Goal: Communication & Community: Answer question/provide support

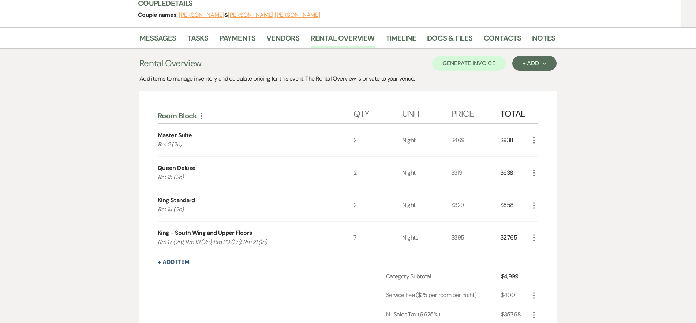
click at [533, 202] on use "button" at bounding box center [533, 205] width 1 height 7
click at [544, 225] on button "X Delete" at bounding box center [549, 231] width 40 height 12
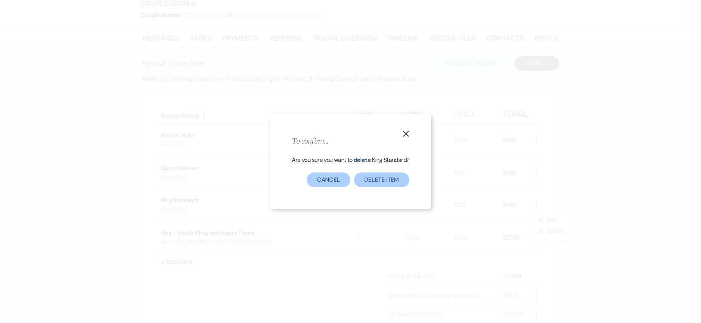
click at [368, 172] on div "Are you sure you want to delete King Standard ?" at bounding box center [351, 164] width 118 height 18
click at [372, 179] on button "Delete Item" at bounding box center [381, 179] width 55 height 15
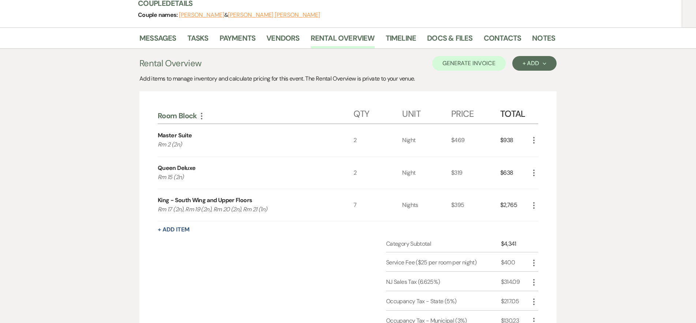
click at [531, 201] on icon "More" at bounding box center [533, 205] width 9 height 9
click at [534, 214] on button "Pencil Edit" at bounding box center [548, 220] width 38 height 12
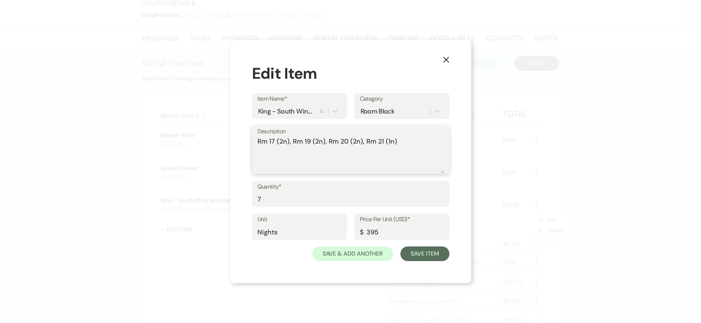
drag, startPoint x: 362, startPoint y: 143, endPoint x: 415, endPoint y: 150, distance: 52.8
click at [415, 150] on textarea "Rm 17 (2n), Rm 19 (2n), Rm 20 (2n), Rm 21 (1n)" at bounding box center [351, 154] width 187 height 37
drag, startPoint x: 292, startPoint y: 143, endPoint x: 243, endPoint y: 144, distance: 49.0
click at [243, 144] on div "X Edit Item Item Name* King - South Wing and Upper Floors Category Room Block D…" at bounding box center [350, 161] width 241 height 243
type textarea "Rm 19 (2n), Rm 20 (2n)"
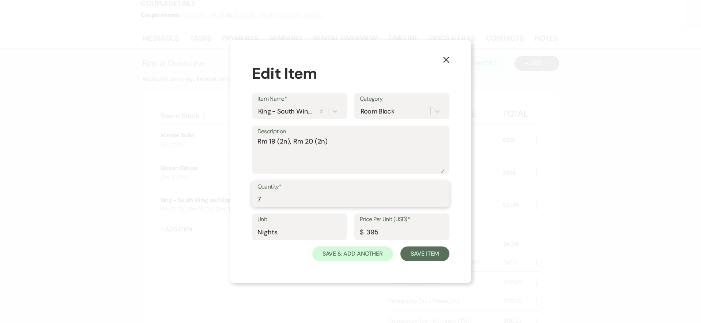
drag, startPoint x: 277, startPoint y: 199, endPoint x: 247, endPoint y: 196, distance: 30.5
click at [247, 196] on div "X Edit Item Item Name* King - South Wing and Upper Floors Category Room Block D…" at bounding box center [350, 161] width 241 height 243
type input "4"
click at [436, 257] on button "Save Item" at bounding box center [425, 253] width 49 height 15
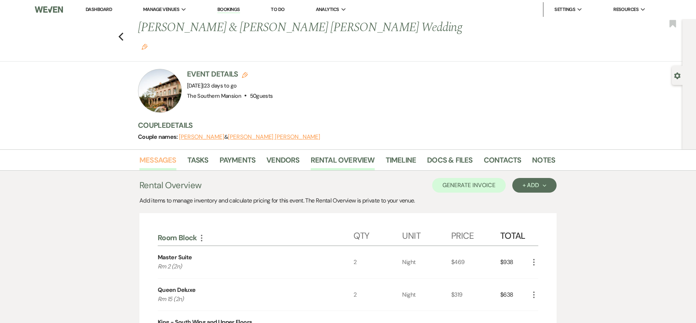
click at [153, 154] on link "Messages" at bounding box center [157, 162] width 37 height 16
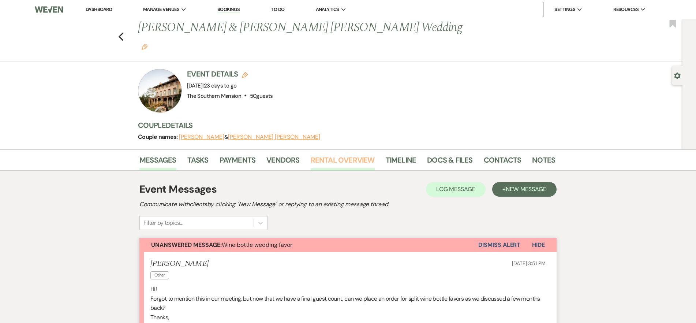
click at [346, 154] on link "Rental Overview" at bounding box center [343, 162] width 64 height 16
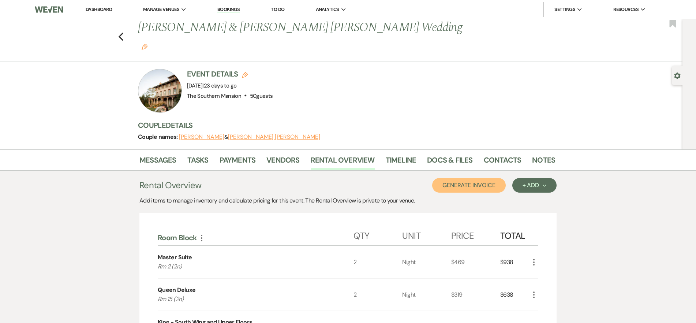
click at [467, 178] on button "Generate Invoice" at bounding box center [469, 185] width 74 height 15
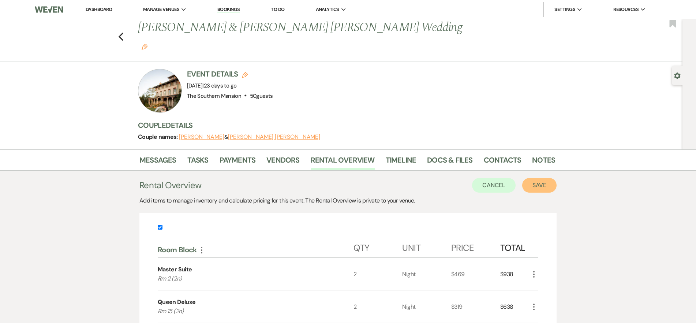
click at [537, 178] on button "Save" at bounding box center [539, 185] width 34 height 15
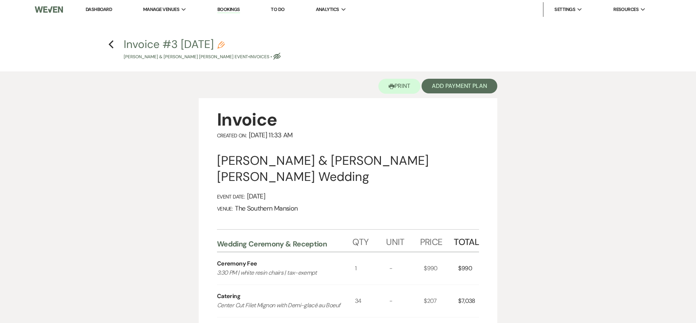
click at [245, 44] on button "Invoice #3 9-11-2025 Pencil Jaclyn Romano & Connor Skeen's Event • Invoices • E…" at bounding box center [202, 50] width 157 height 22
select select "22"
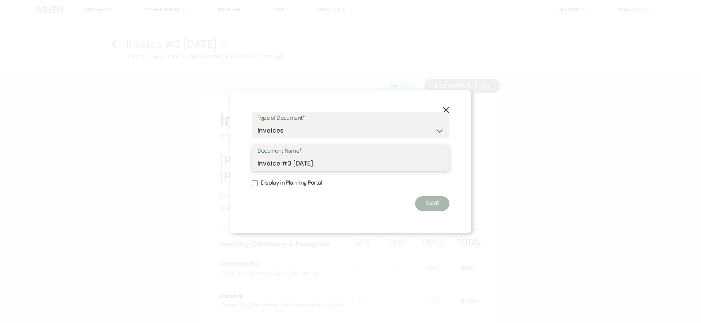
drag, startPoint x: 290, startPoint y: 165, endPoint x: 282, endPoint y: 164, distance: 7.7
click at [282, 164] on input "Invoice #3 9-11-2025" at bounding box center [351, 163] width 187 height 14
type input "Invoice as of [DATE]"
click at [442, 202] on button "Save" at bounding box center [432, 203] width 34 height 15
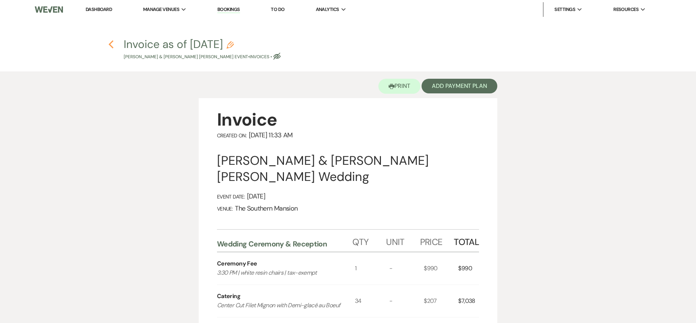
click at [113, 44] on icon "Previous" at bounding box center [110, 44] width 5 height 9
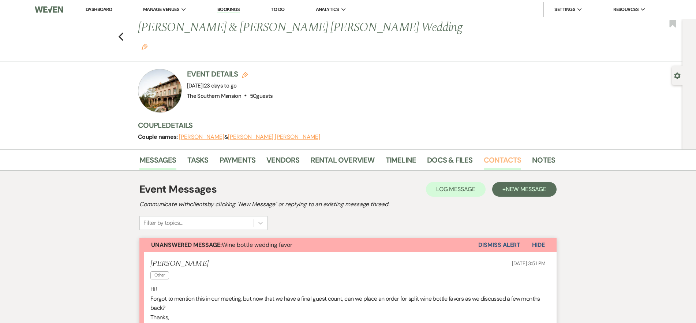
click at [490, 154] on link "Contacts" at bounding box center [503, 162] width 38 height 16
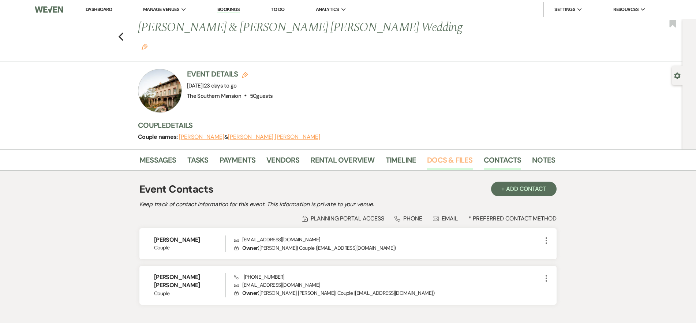
click at [438, 154] on link "Docs & Files" at bounding box center [449, 162] width 45 height 16
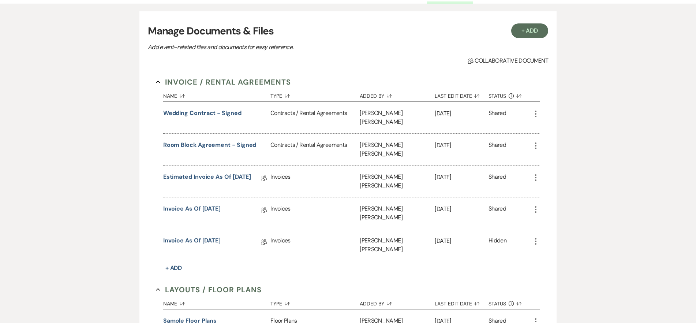
scroll to position [174, 0]
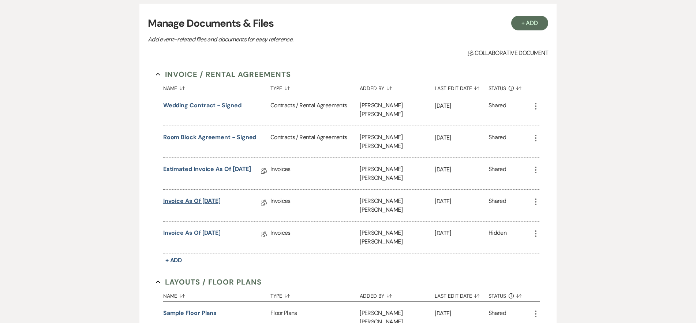
click at [206, 196] on link "Invoice as of 9-9-2025" at bounding box center [191, 201] width 57 height 11
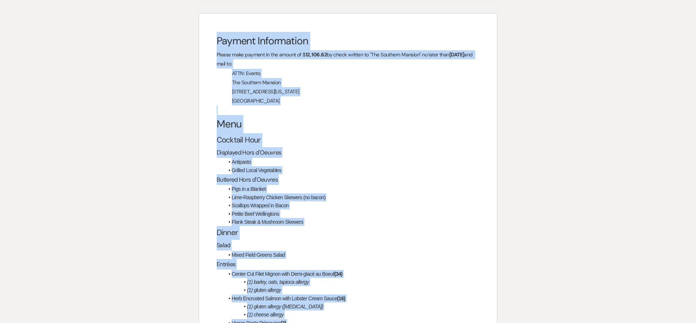
scroll to position [1222, 0]
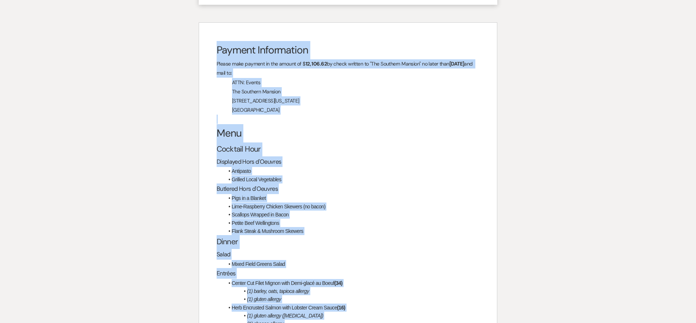
drag, startPoint x: 321, startPoint y: 238, endPoint x: 204, endPoint y: 43, distance: 227.6
click at [204, 43] on div "Payment Information Please make payment in the amount of $ 12, 106.62 by check …" at bounding box center [348, 289] width 298 height 532
copy div "Payment Information Please make payment in the amount of $ 12, 106.62 by check …"
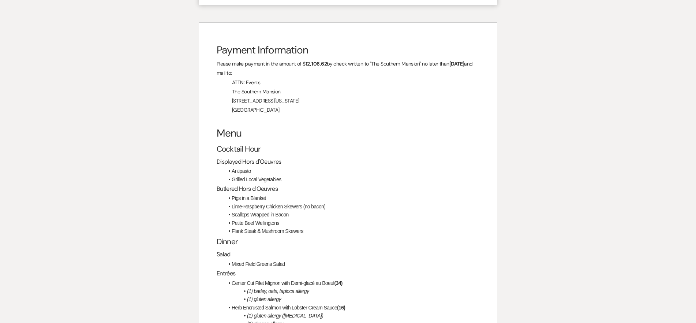
scroll to position [866, 0]
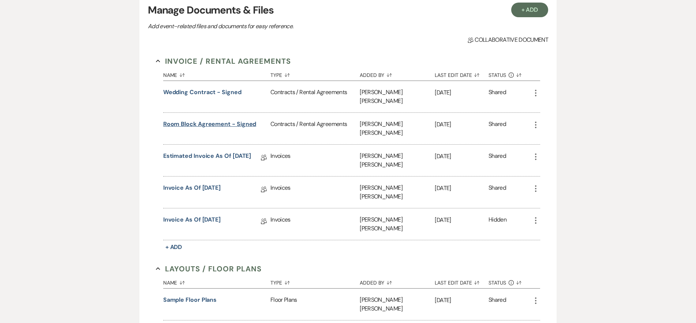
scroll to position [247, 0]
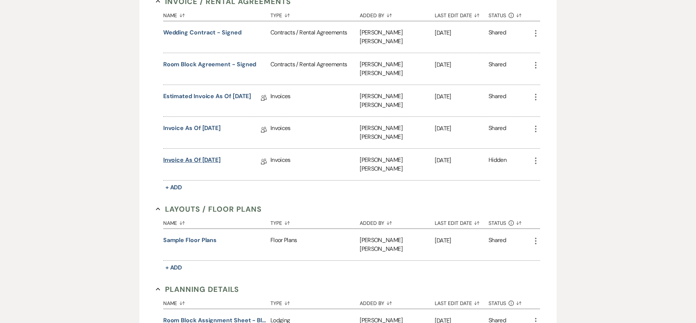
click at [204, 155] on link "Invoice as of 9-11-2025" at bounding box center [191, 160] width 57 height 11
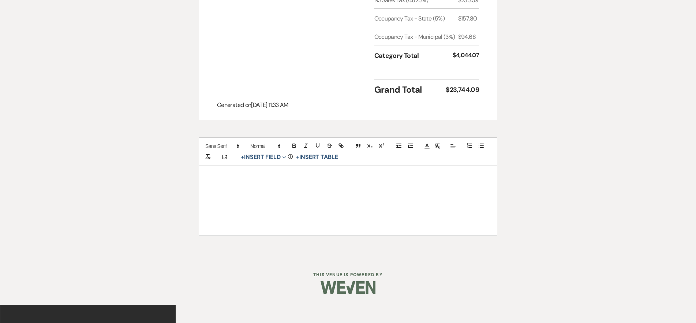
scroll to position [868, 0]
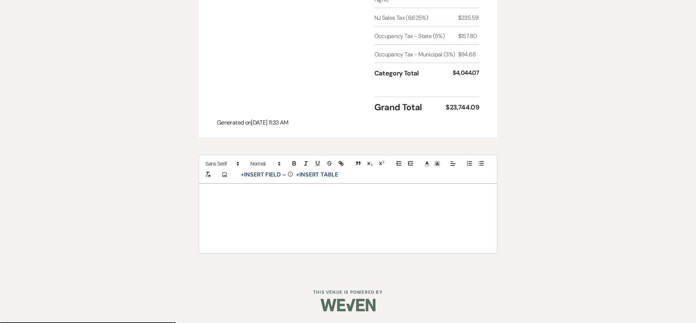
click at [319, 194] on div at bounding box center [348, 218] width 298 height 69
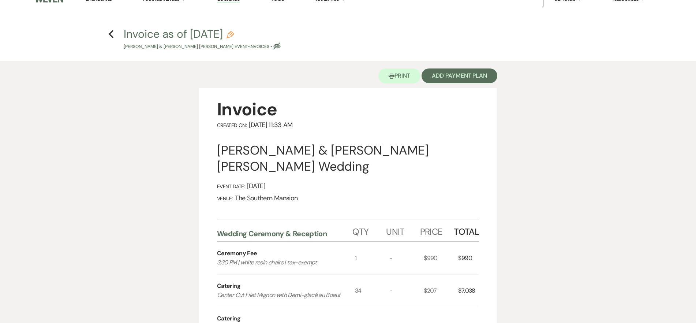
scroll to position [0, 0]
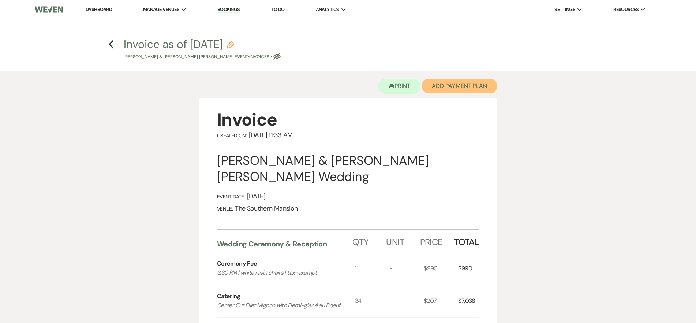
click at [446, 88] on button "Add Payment Plan" at bounding box center [459, 86] width 76 height 15
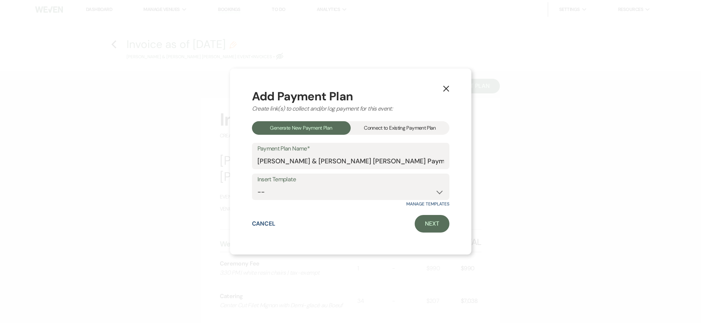
click at [378, 129] on div "Connect to Existing Payment Plan" at bounding box center [400, 128] width 99 height 14
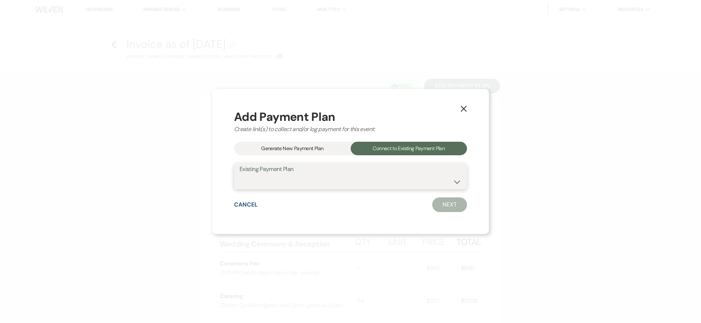
click at [378, 188] on select "Jaclyn Romano & Connor Skeen's Payment Plan #1" at bounding box center [351, 181] width 222 height 14
select select "8978"
click at [257, 174] on select "Jaclyn Romano & Connor Skeen's Payment Plan #1" at bounding box center [351, 181] width 222 height 14
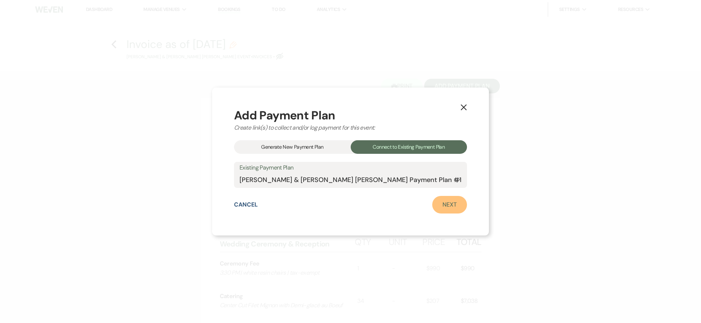
click at [435, 210] on link "Next" at bounding box center [449, 205] width 35 height 18
select select "28523"
select select "1"
select select "true"
select select "1"
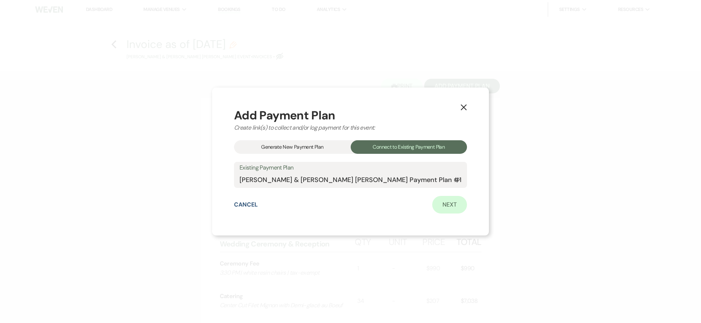
select select "2"
select select "flat"
select select "client"
select select "daily"
select select "weeks"
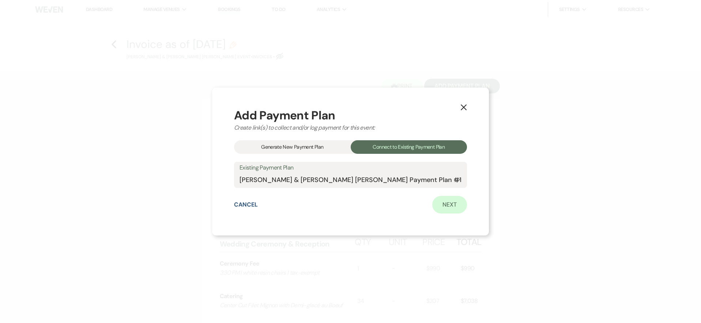
select select "complete"
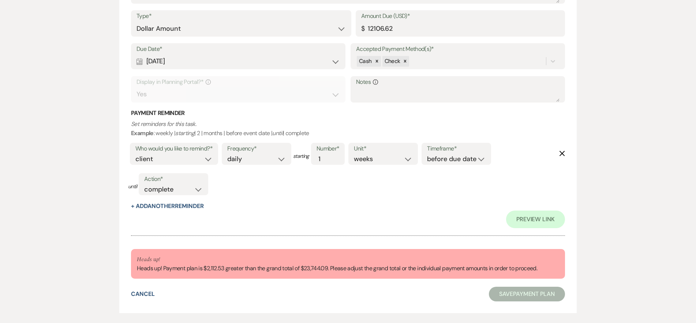
scroll to position [808, 0]
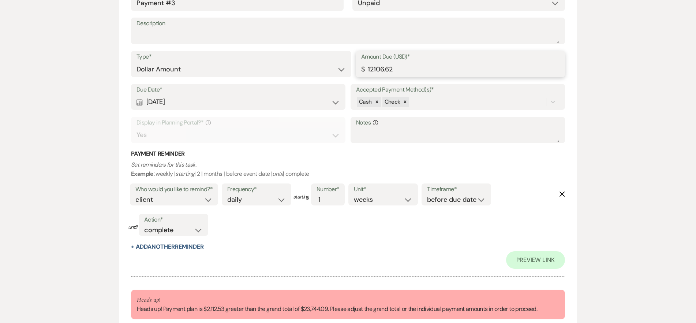
click at [412, 67] on input "12106.62" at bounding box center [460, 69] width 198 height 14
click at [375, 70] on input "12106.62" at bounding box center [460, 69] width 198 height 14
drag, startPoint x: 376, startPoint y: 70, endPoint x: 371, endPoint y: 70, distance: 5.5
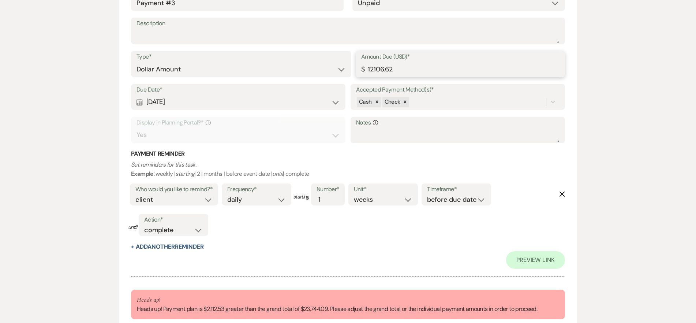
click at [371, 70] on input "12106.62" at bounding box center [460, 69] width 198 height 14
type input "10006.62"
click at [380, 70] on input "10006.62" at bounding box center [460, 69] width 198 height 14
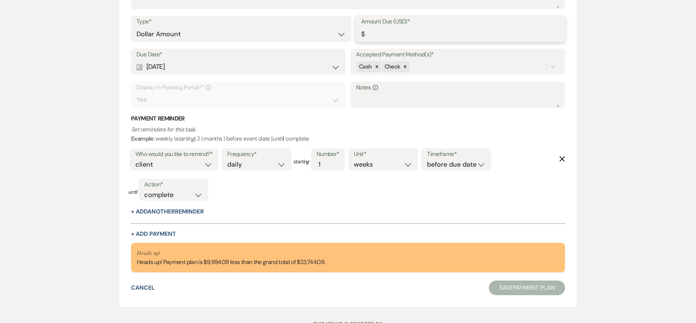
scroll to position [773, 0]
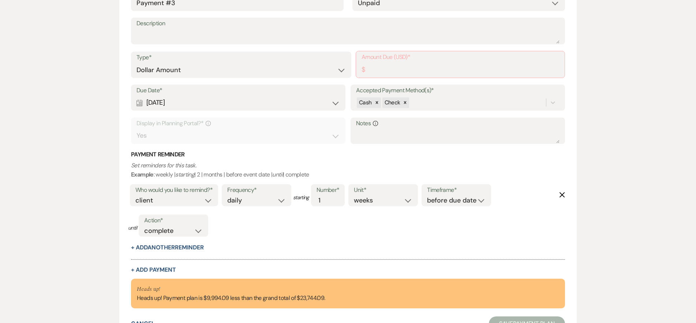
click at [218, 297] on div "Heads up! Heads up! Payment plan is $9,994.09 less than the grand total of $23,…" at bounding box center [231, 293] width 188 height 18
copy div "9,994.09"
click at [408, 61] on label "Amount Due (USD)*" at bounding box center [460, 57] width 198 height 11
click at [408, 63] on input "Amount Due (USD)*" at bounding box center [460, 70] width 198 height 14
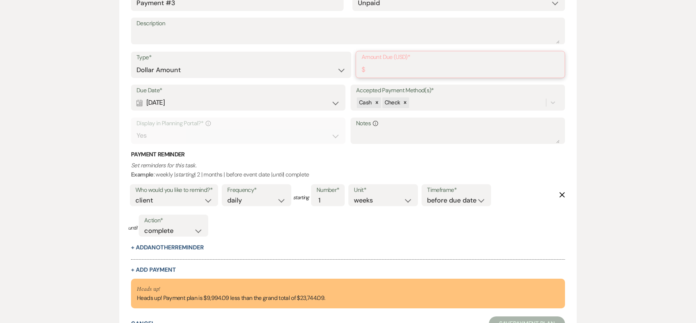
paste input "9994.09"
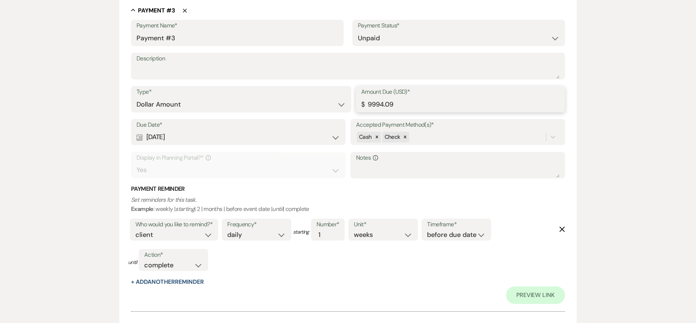
scroll to position [808, 0]
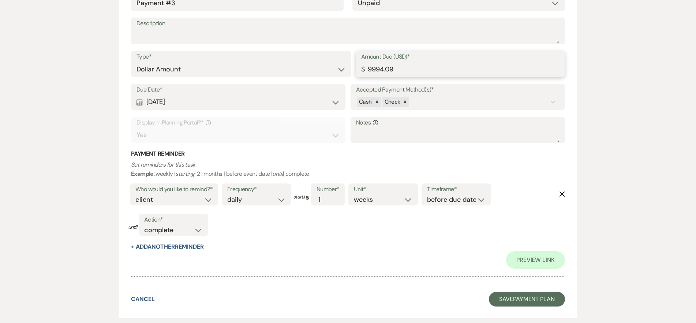
type input "9994.09"
click at [499, 298] on button "Save Payment Plan" at bounding box center [527, 299] width 76 height 15
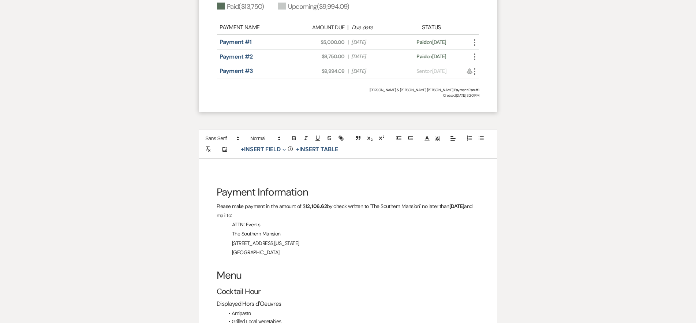
scroll to position [1140, 0]
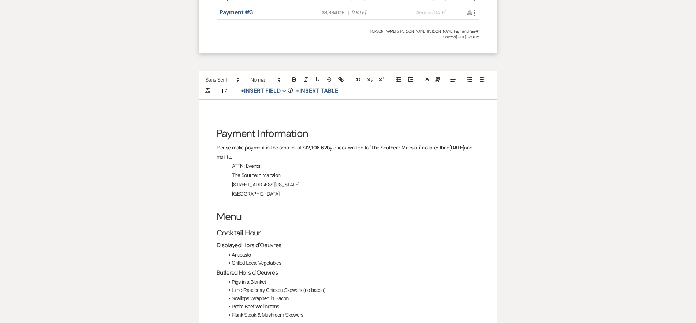
click at [320, 144] on strong "12, 106.62" at bounding box center [315, 147] width 21 height 7
drag, startPoint x: 320, startPoint y: 139, endPoint x: 308, endPoint y: 140, distance: 12.1
click at [308, 144] on strong "12, 106.62" at bounding box center [315, 147] width 21 height 7
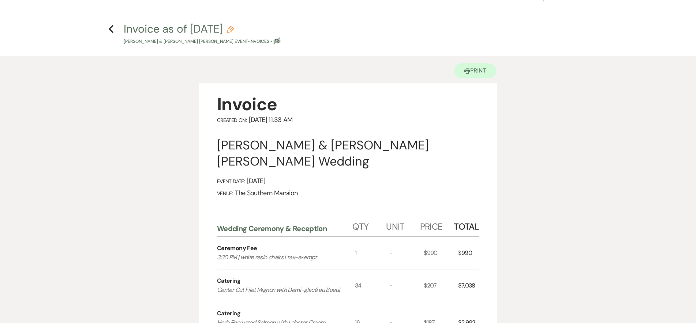
scroll to position [0, 0]
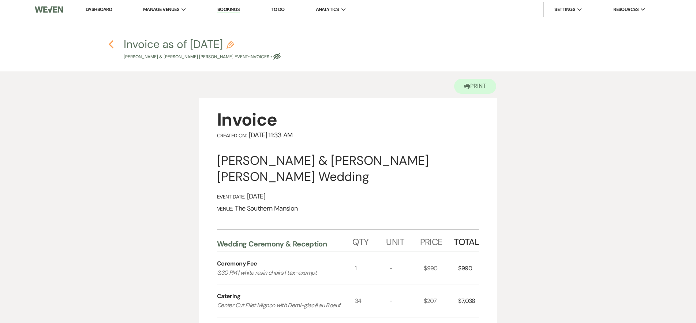
click at [112, 45] on icon "Previous" at bounding box center [110, 44] width 5 height 9
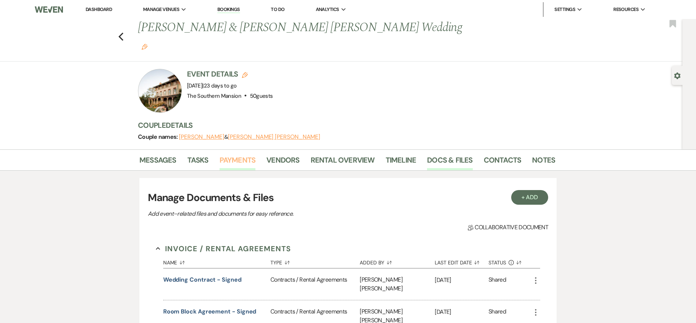
click at [228, 154] on link "Payments" at bounding box center [238, 162] width 36 height 16
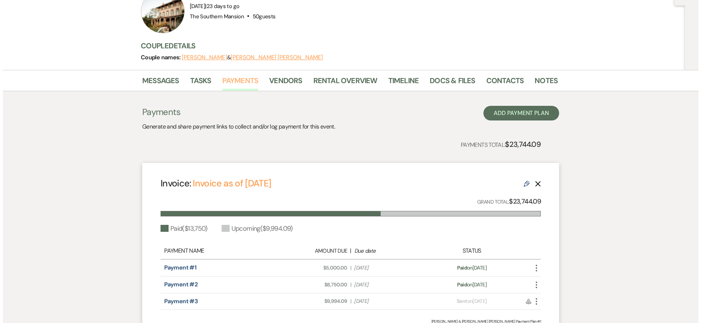
scroll to position [243, 0]
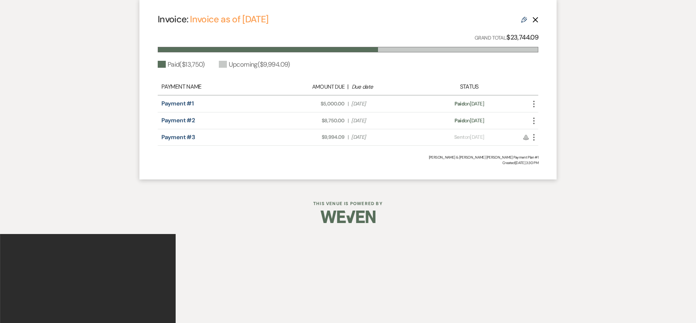
click at [535, 133] on icon "More" at bounding box center [533, 137] width 9 height 9
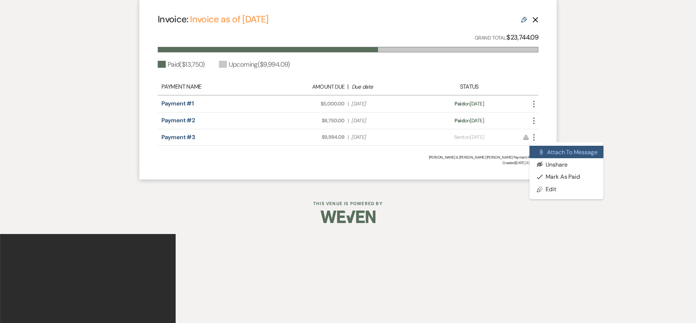
click at [539, 149] on icon "Attach File" at bounding box center [541, 152] width 6 height 6
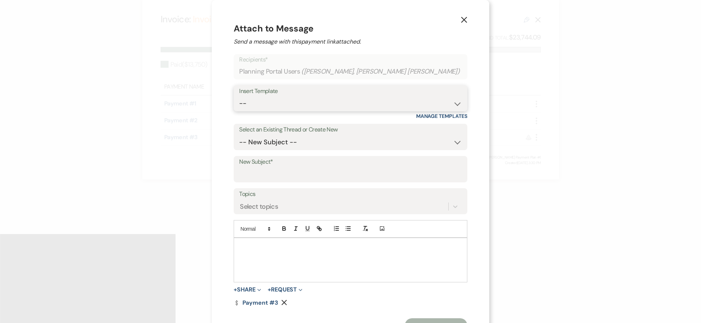
click at [314, 105] on select "-- Weven Planning Portal Introduction (Booked Events) Contract (Pre-Booked Lead…" at bounding box center [350, 103] width 222 height 14
select select "1853"
click at [255, 96] on select "-- Weven Planning Portal Introduction (Booked Events) Contract (Pre-Booked Lead…" at bounding box center [350, 103] width 222 height 14
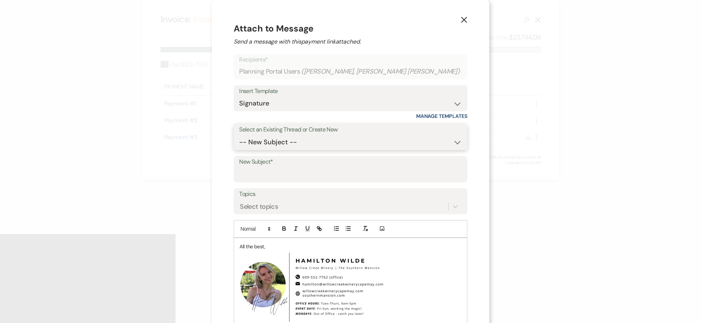
click at [300, 136] on select "-- New Subject -- Wine bottle wedding favor Invoice ceremony furniture question…" at bounding box center [350, 142] width 222 height 14
select select "458389"
click at [255, 135] on select "-- New Subject -- Wine bottle wedding favor Invoice ceremony furniture question…" at bounding box center [350, 142] width 222 height 14
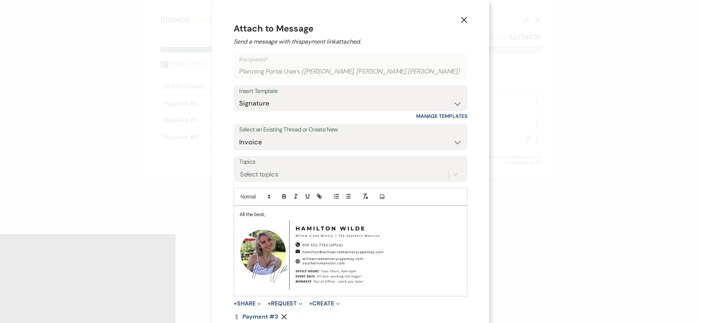
click at [254, 215] on div "All the best, ﻿ ﻿" at bounding box center [350, 251] width 233 height 90
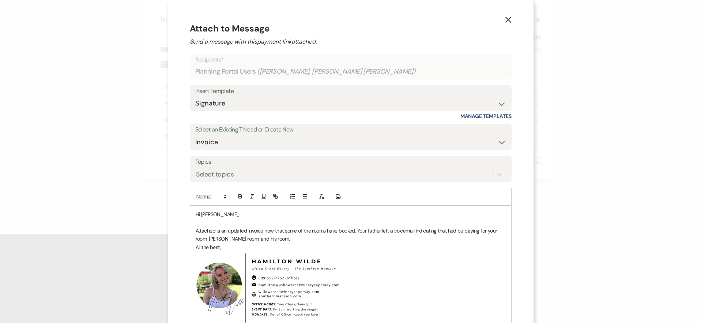
click at [204, 239] on p "Attached is an updated invoice now that some of the rooms have booked. Your fat…" at bounding box center [351, 234] width 310 height 16
drag, startPoint x: 206, startPoint y: 239, endPoint x: 219, endPoint y: 239, distance: 13.2
click at [219, 239] on p "Attached is an updated invoice now that some of the rooms have booked. Your fat…" at bounding box center [351, 234] width 310 height 16
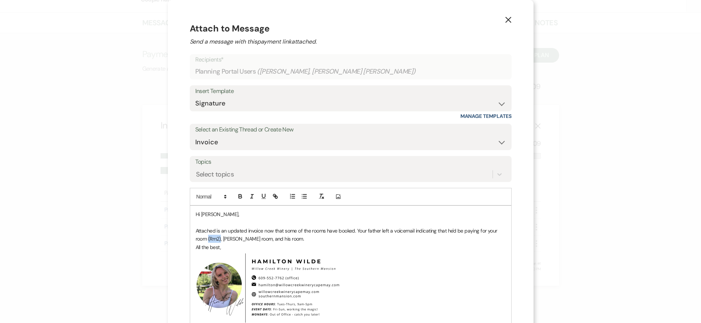
copy p "(Rm2)"
click at [252, 238] on p "Attached is an updated invoice now that some of the rooms have booked. Your fat…" at bounding box center [351, 234] width 310 height 16
click at [297, 239] on p "Attached is an updated invoice now that some of the rooms have booked. Your fat…" at bounding box center [351, 234] width 310 height 16
click at [265, 238] on p "Attached is an updated invoice now that some of the rooms have booked. Your fat…" at bounding box center [351, 234] width 310 height 16
click at [311, 237] on p "Attached is an updated invoice now that some of the rooms have booked. Your fat…" at bounding box center [351, 234] width 310 height 16
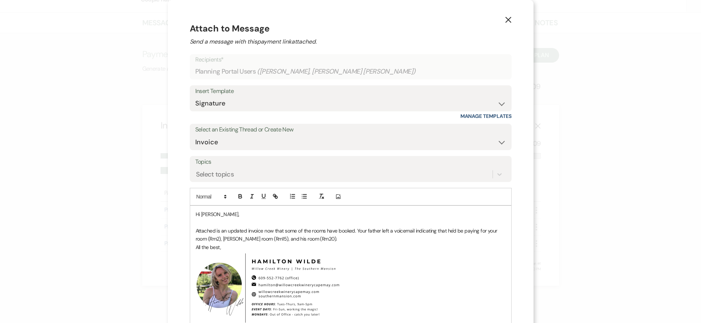
click at [340, 239] on p "Attached is an updated invoice now that some of the rooms have booked. Your fat…" at bounding box center [351, 234] width 310 height 16
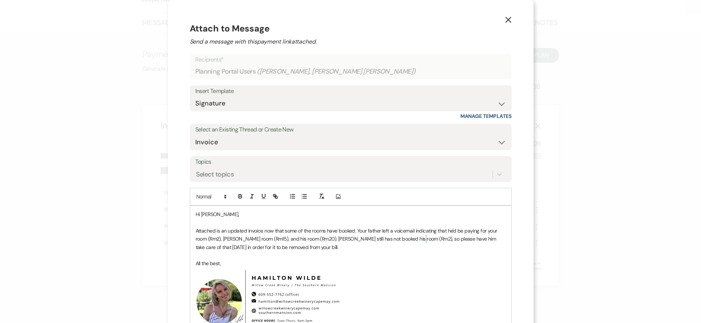
click at [416, 239] on p "Attached is an updated invoice now that some of the rooms have booked. Your fat…" at bounding box center [351, 238] width 310 height 25
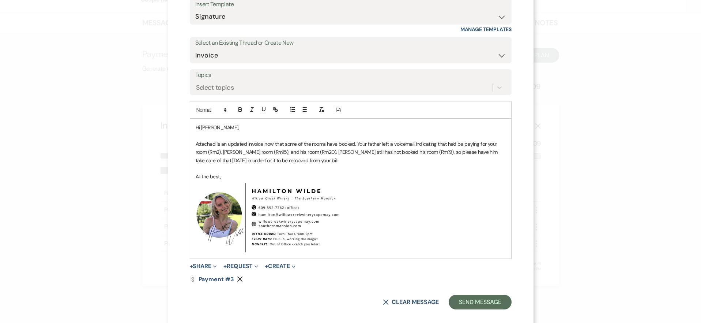
scroll to position [95, 0]
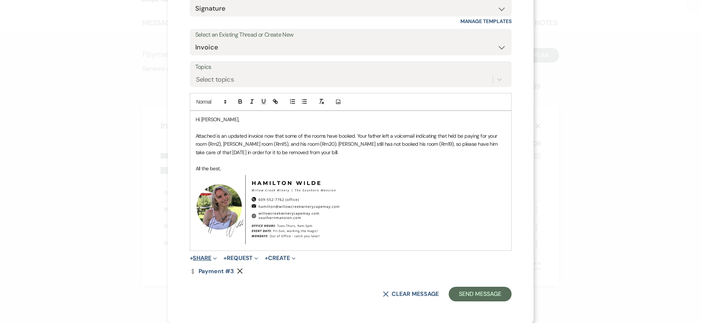
click at [195, 257] on button "+ Share Expand" at bounding box center [203, 258] width 27 height 6
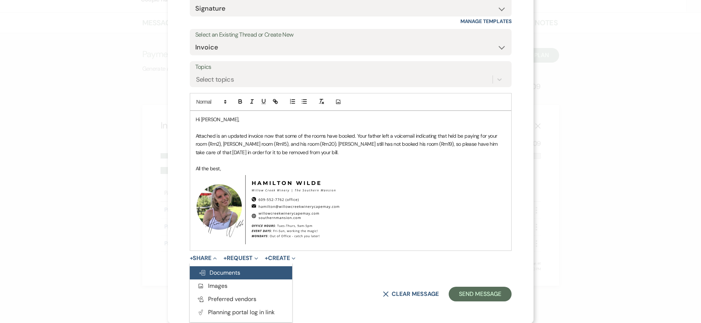
click at [216, 271] on span "Doc Upload Documents" at bounding box center [220, 273] width 42 height 8
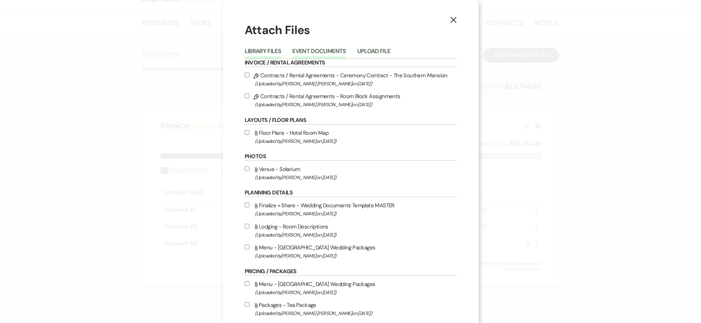
click at [330, 53] on button "Event Documents" at bounding box center [319, 53] width 54 height 10
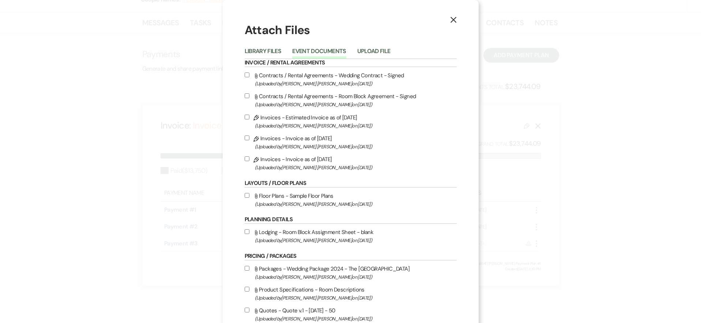
click at [313, 161] on label "Pencil Invoices - Invoice as of 9-11-2025 (Uploaded by Hamilton Wilde on Sep 11…" at bounding box center [351, 162] width 212 height 17
click at [250, 161] on input "Pencil Invoices - Invoice as of 9-11-2025 (Uploaded by Hamilton Wilde on Sep 11…" at bounding box center [247, 158] width 5 height 5
checkbox input "true"
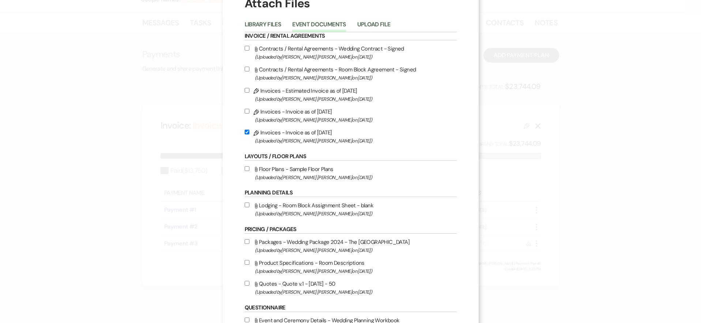
scroll to position [138, 0]
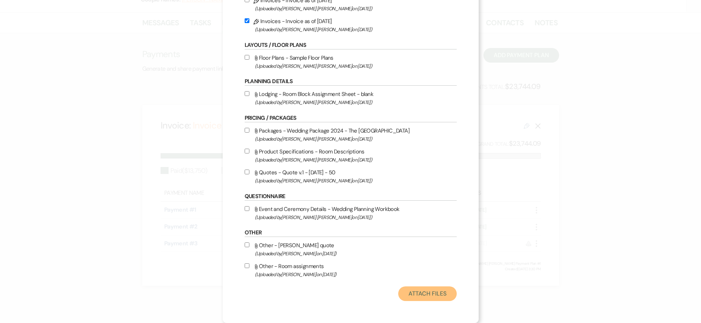
click at [432, 291] on button "Attach Files" at bounding box center [427, 293] width 58 height 15
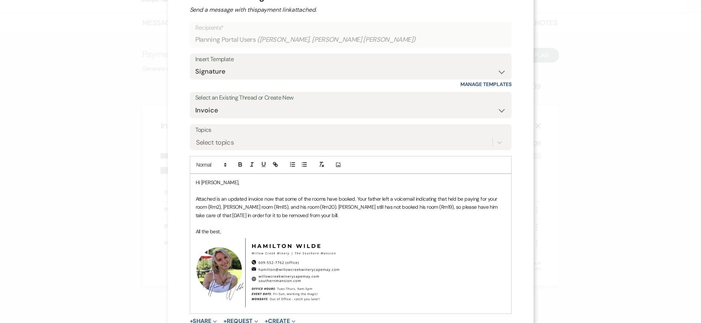
scroll to position [30, 0]
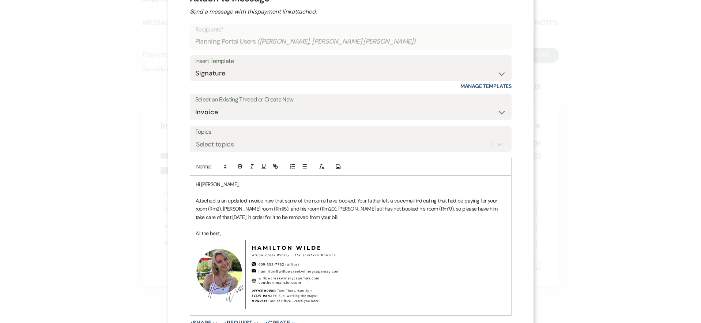
click at [351, 217] on p "Attached is an updated invoice now that some of the rooms have booked. Your fat…" at bounding box center [351, 208] width 310 height 25
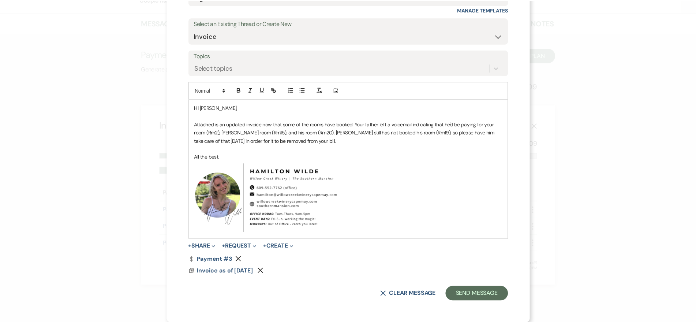
scroll to position [106, 0]
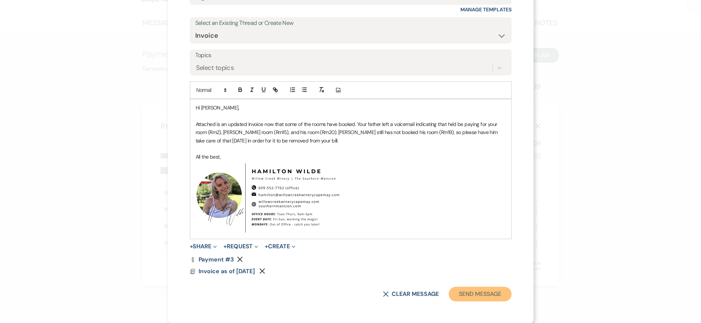
click at [469, 291] on button "Send Message" at bounding box center [480, 293] width 63 height 15
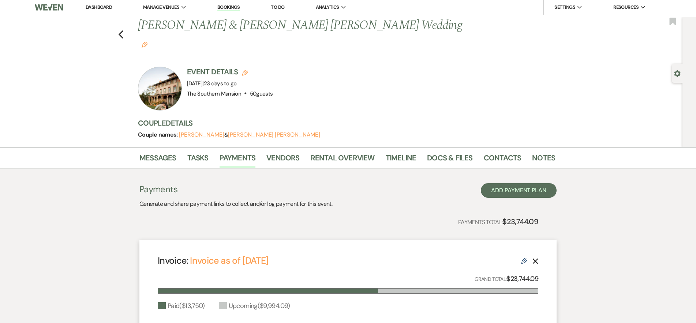
scroll to position [0, 0]
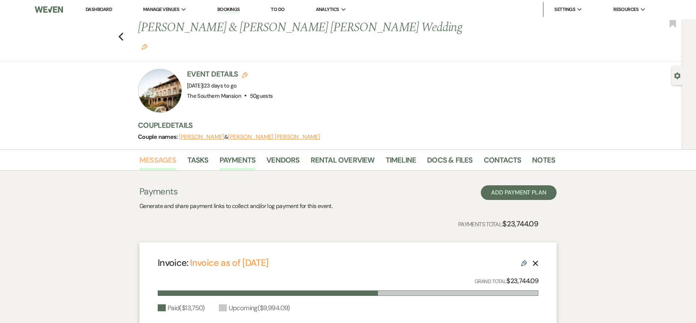
click at [151, 154] on link "Messages" at bounding box center [157, 162] width 37 height 16
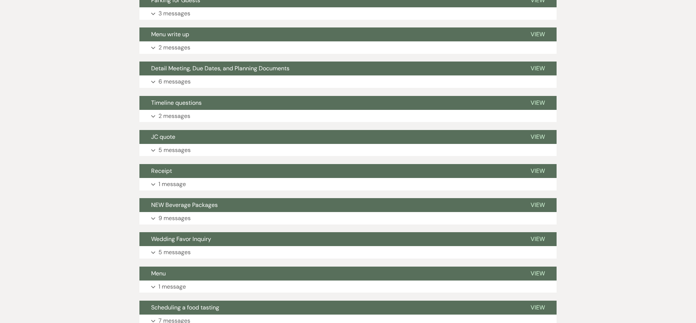
scroll to position [558, 0]
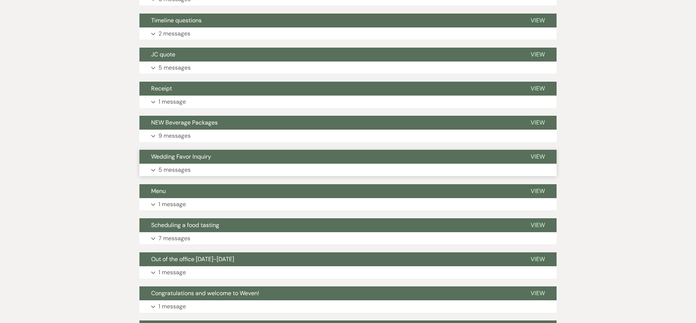
click at [229, 150] on button "Wedding Favor Inquiry" at bounding box center [328, 157] width 379 height 14
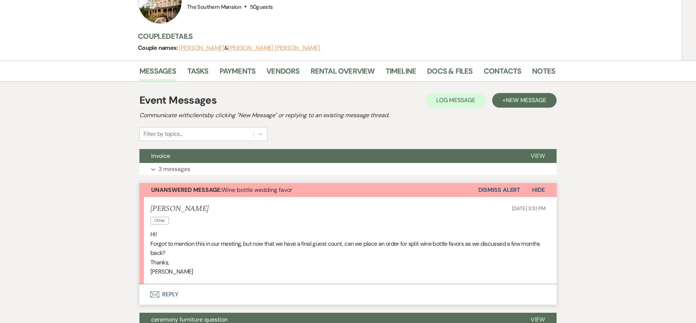
scroll to position [0, 0]
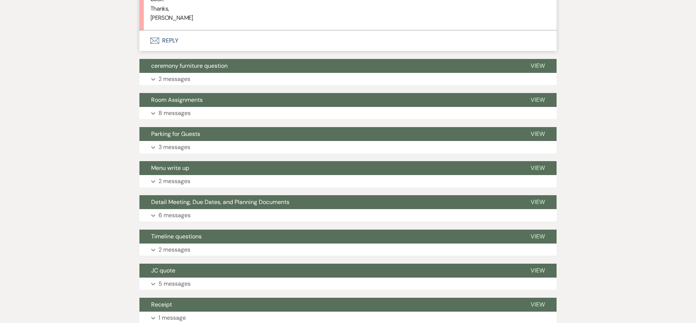
click at [194, 30] on button "Envelope Reply" at bounding box center [347, 40] width 417 height 20
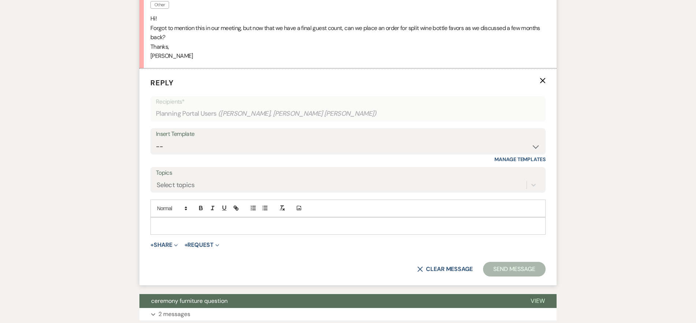
scroll to position [302, 0]
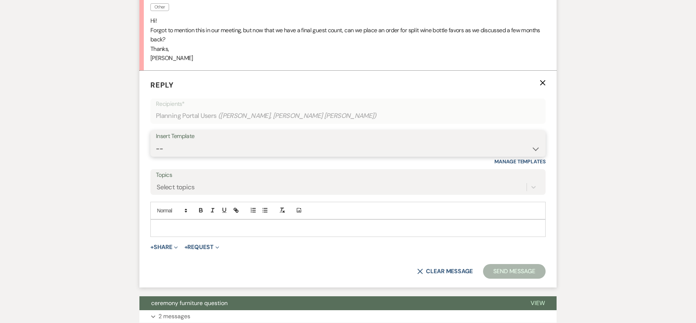
click at [205, 142] on select "-- Weven Planning Portal Introduction (Booked Events) Contract (Pre-Booked Lead…" at bounding box center [348, 149] width 384 height 14
select select "1853"
click at [156, 142] on select "-- Weven Planning Portal Introduction (Booked Events) Contract (Pre-Booked Lead…" at bounding box center [348, 149] width 384 height 14
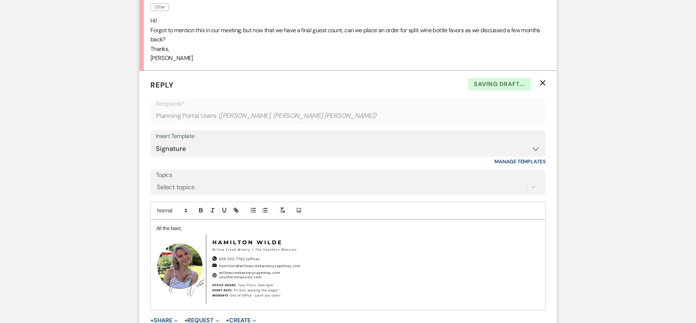
click at [154, 220] on div "All the best, ﻿ ﻿" at bounding box center [348, 265] width 394 height 90
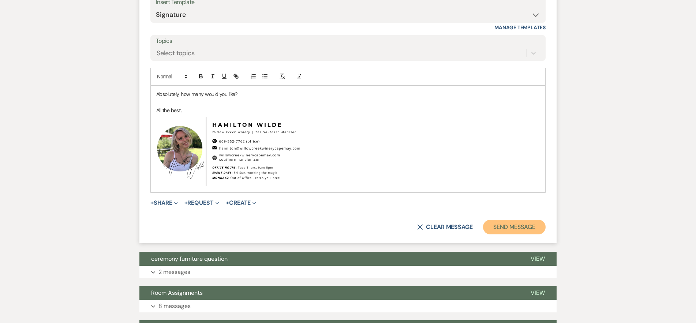
click at [526, 220] on button "Send Message" at bounding box center [514, 227] width 63 height 15
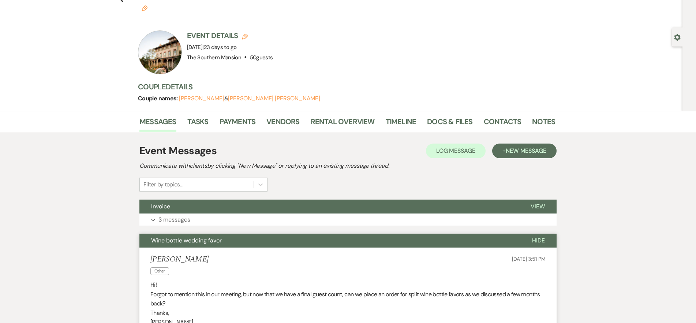
scroll to position [0, 0]
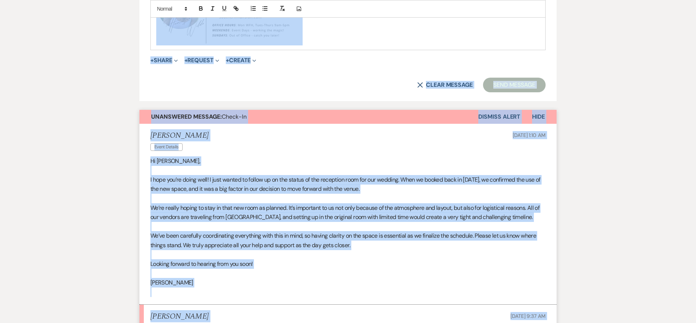
scroll to position [626, 0]
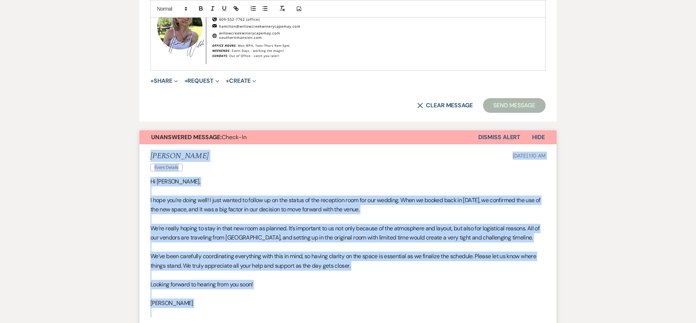
drag, startPoint x: 168, startPoint y: 159, endPoint x: 145, endPoint y: 157, distance: 22.8
click at [145, 157] on ul "[PERSON_NAME] Event Details [DATE] 1:10 AM Hi [PERSON_NAME], I hope you’re doin…" at bounding box center [347, 280] width 417 height 273
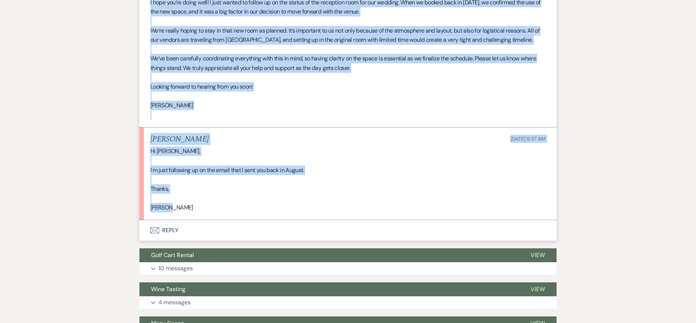
scroll to position [753, 0]
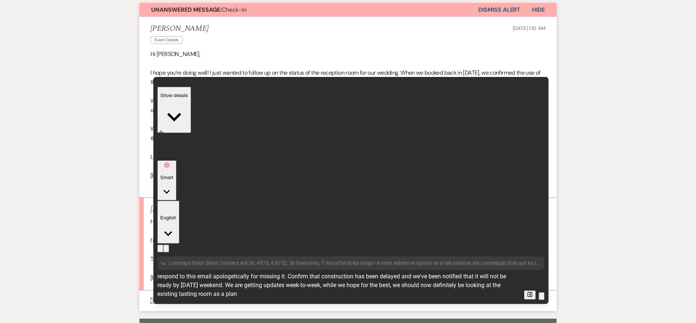
type textarea "respond to this email apologetically for missing it. Confirm that construction …"
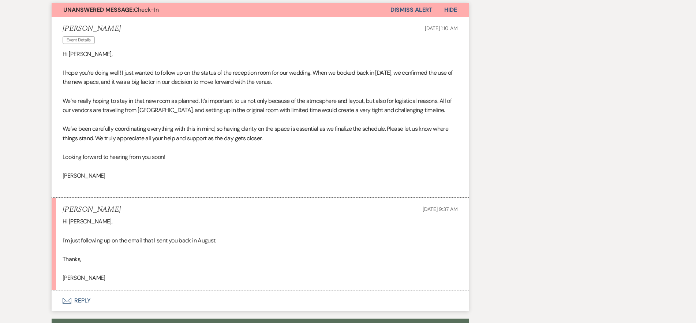
scroll to position [391, 0]
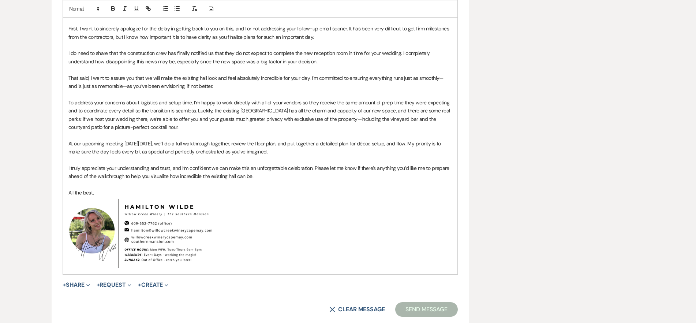
scroll to position [284, 0]
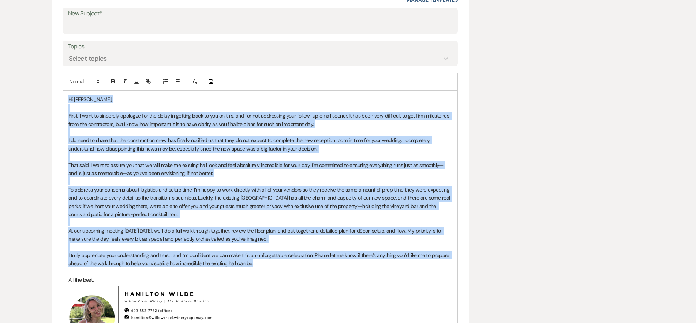
drag, startPoint x: 270, startPoint y: 184, endPoint x: 38, endPoint y: 1, distance: 295.6
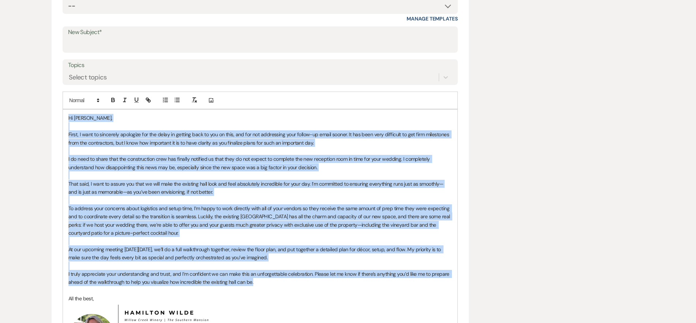
copy div "Hi Brittany, First, I want to sincerely apologize for the delay in getting back…"
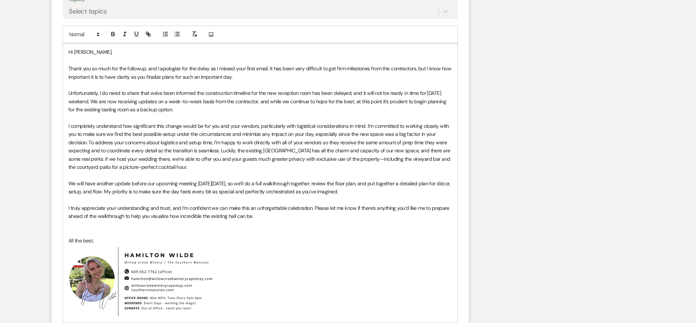
scroll to position [382, 0]
click at [184, 102] on span "Unfortunately, I do need to share that we've been informed the construction tim…" at bounding box center [257, 101] width 379 height 23
drag, startPoint x: 184, startPoint y: 102, endPoint x: 199, endPoint y: 104, distance: 15.8
click at [199, 104] on span "Unfortunately, I do need to share that we've been informed the construction tim…" at bounding box center [257, 101] width 379 height 23
click at [120, 104] on span "Unfortunately, I do need to share that we've been informed the construction tim…" at bounding box center [259, 101] width 383 height 23
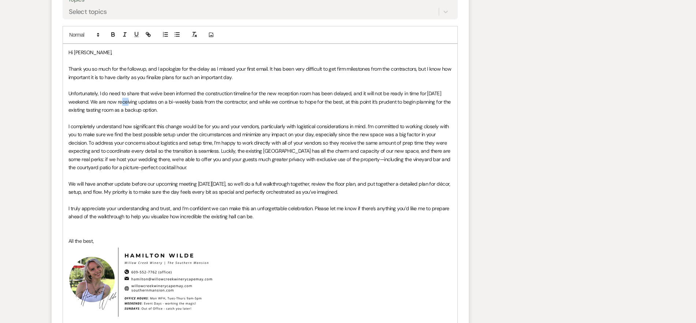
click at [120, 103] on span "Unfortunately, I do need to share that we've been informed the construction tim…" at bounding box center [259, 101] width 383 height 23
click at [223, 122] on p "I completely understand how significant this change ​w​ould be for you and your…" at bounding box center [259, 146] width 383 height 49
click at [372, 102] on span "Unfortunately, I do need to share that we've been informed the construction tim…" at bounding box center [255, 101] width 374 height 23
click at [424, 100] on span "Unfortunately, I do need to share that we've been informed the construction tim…" at bounding box center [258, 101] width 381 height 23
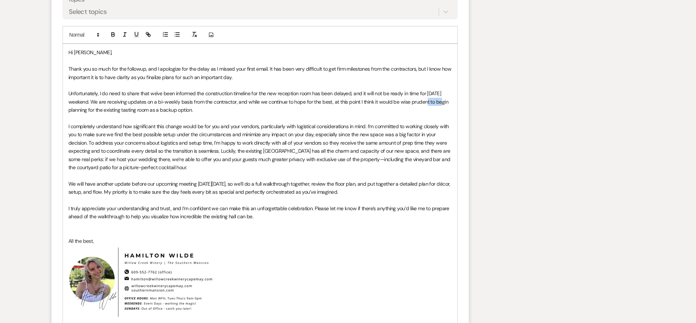
click at [424, 100] on span "Unfortunately, I do need to share that we've been informed the construction tim…" at bounding box center [258, 101] width 381 height 23
click at [187, 126] on span "I completely understand how significant this change ​w​ould be for you and your…" at bounding box center [259, 147] width 383 height 48
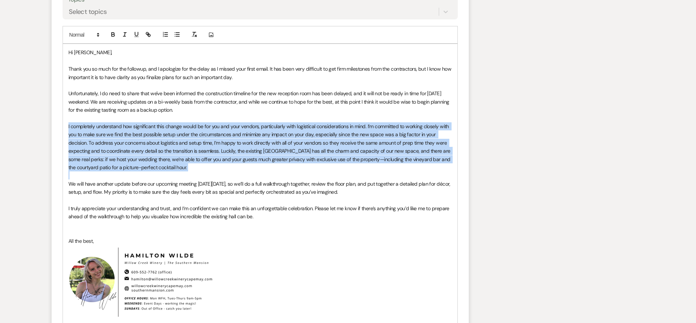
click at [185, 126] on span "I completely understand how significant this change ​w​ould be for you and your…" at bounding box center [259, 147] width 383 height 48
click at [184, 126] on span "I completely understand how significant this change ​w​ould be for you and your…" at bounding box center [259, 147] width 383 height 48
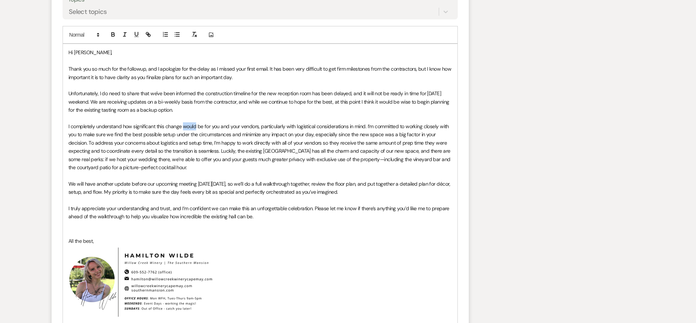
drag, startPoint x: 183, startPoint y: 127, endPoint x: 196, endPoint y: 127, distance: 12.4
click at [196, 127] on span "I completely understand how significant this change ​w​ould be for you and your…" at bounding box center [259, 147] width 383 height 48
click at [195, 34] on icon "button" at bounding box center [194, 34] width 7 height 7
click at [248, 163] on p "I completely understand how significant this change ​ w​ould be for you and you…" at bounding box center [259, 146] width 383 height 49
click at [189, 180] on span "​W​e will have another update before our upcoming meeting on Friday 9/26,​ so w…" at bounding box center [259, 187] width 383 height 15
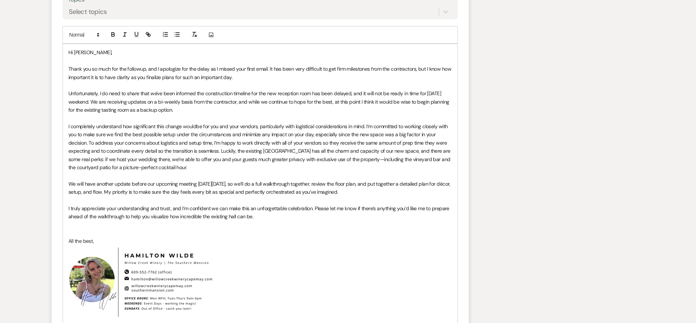
click at [190, 176] on p at bounding box center [259, 175] width 383 height 8
click at [177, 200] on p at bounding box center [259, 200] width 383 height 8
click at [185, 221] on p at bounding box center [259, 225] width 383 height 8
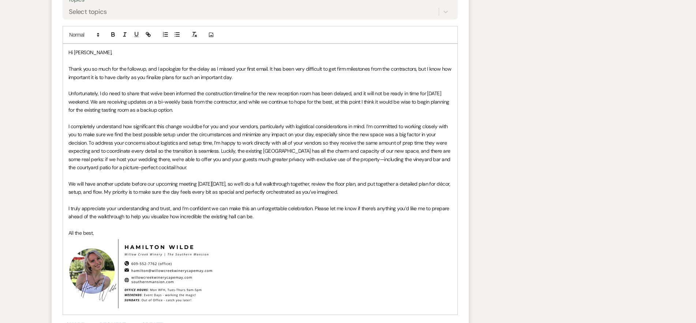
click at [337, 229] on p "All the best," at bounding box center [259, 233] width 383 height 8
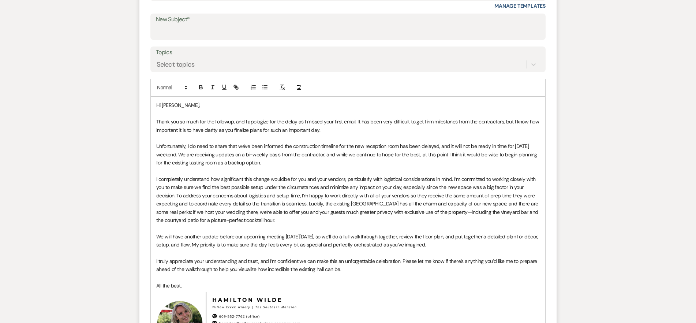
scroll to position [331, 0]
drag, startPoint x: 193, startPoint y: 286, endPoint x: 109, endPoint y: 90, distance: 213.1
copy div "Hi Brittany, Thank you so much for the followup, and I apologize for the delay …"
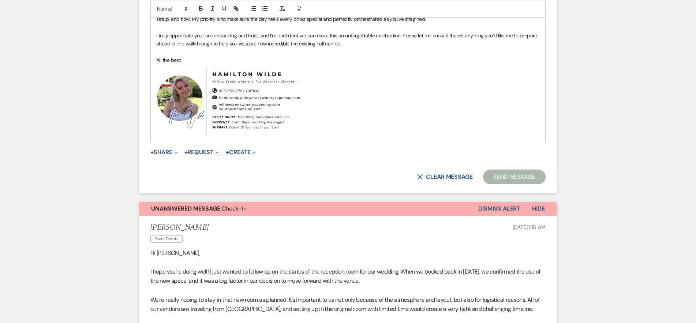
scroll to position [567, 0]
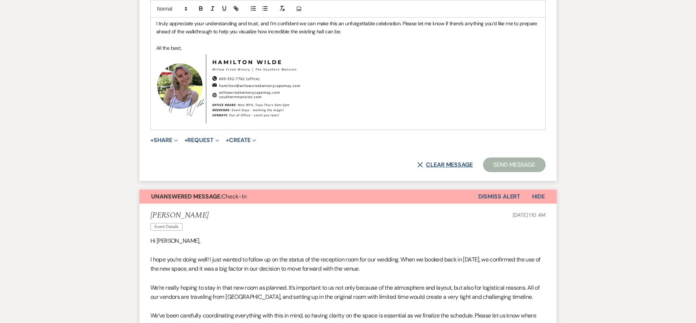
click at [447, 164] on button "X Clear message" at bounding box center [445, 165] width 56 height 6
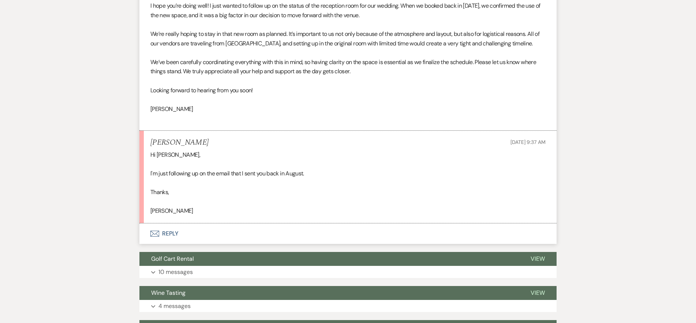
click at [345, 231] on button "Envelope Reply" at bounding box center [347, 233] width 417 height 20
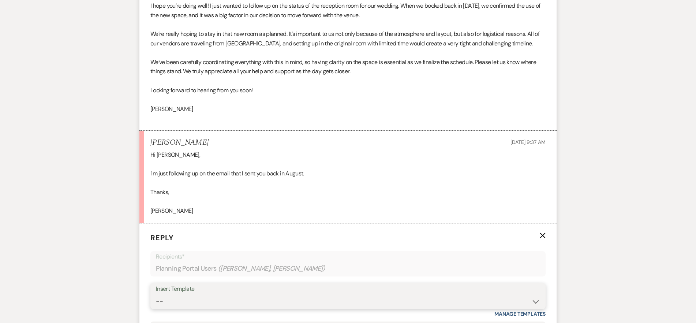
click at [233, 294] on select "-- Weven Planning Portal Introduction (Booked Events) 6-Month Check-in Review R…" at bounding box center [348, 301] width 384 height 14
select select "1589"
click at [156, 294] on select "-- Weven Planning Portal Introduction (Booked Events) 6-Month Check-in Review R…" at bounding box center [348, 301] width 384 height 14
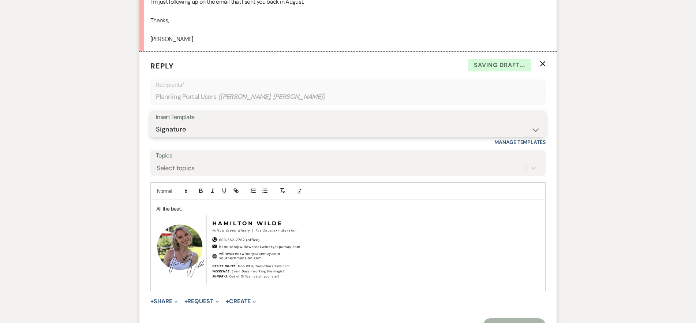
scroll to position [810, 0]
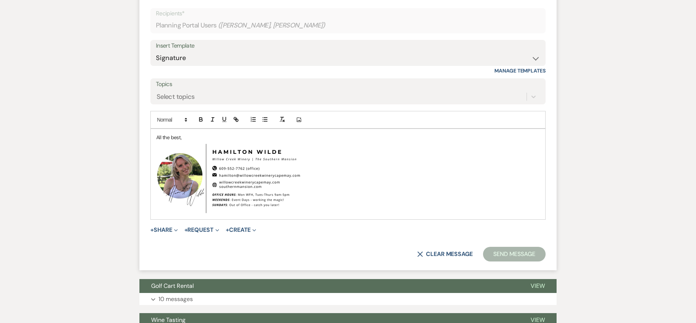
click at [154, 138] on div "All the best, ﻿ ﻿" at bounding box center [348, 174] width 394 height 90
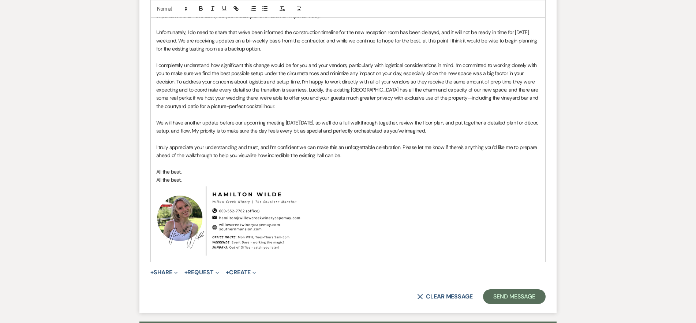
scroll to position [957, 0]
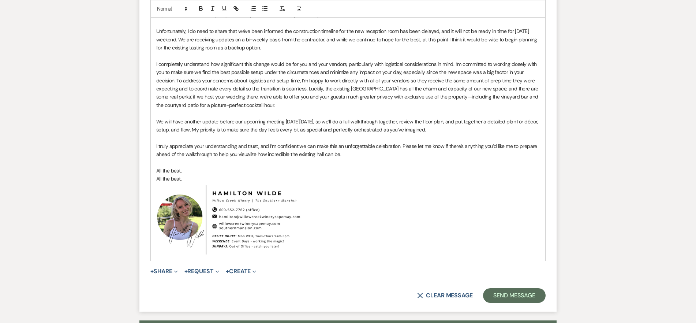
drag, startPoint x: 187, startPoint y: 170, endPoint x: 154, endPoint y: 169, distance: 33.7
click at [154, 169] on div "Hi Brittany, Thank you so much for the followup, and I apologize for the delay …" at bounding box center [348, 121] width 394 height 278
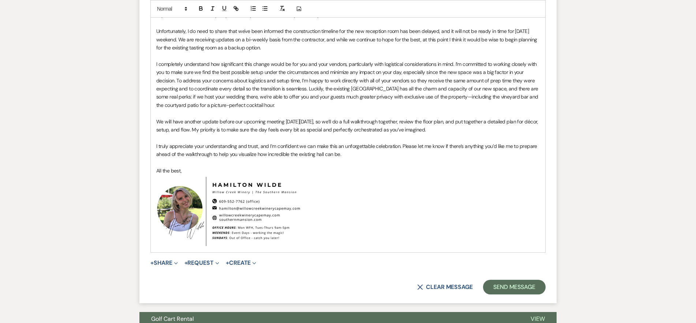
click at [204, 155] on p "I truly appreciate your understanding and trust, and I’m confident we can make …" at bounding box center [347, 150] width 383 height 16
click at [291, 162] on p at bounding box center [347, 162] width 383 height 8
click at [197, 154] on p "I truly appreciate your understanding and trust, and I’m confident we can make …" at bounding box center [347, 150] width 383 height 16
click at [220, 168] on p "All the best," at bounding box center [347, 170] width 383 height 8
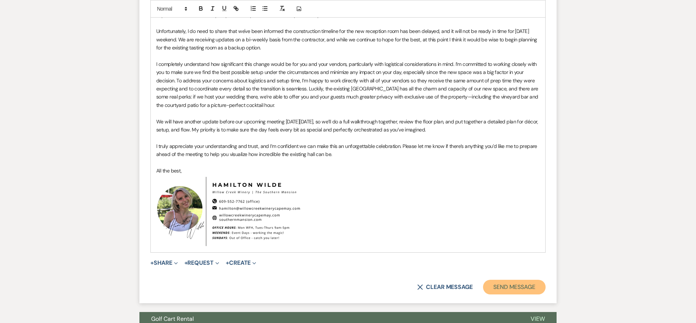
click at [502, 288] on button "Send Message" at bounding box center [514, 287] width 63 height 15
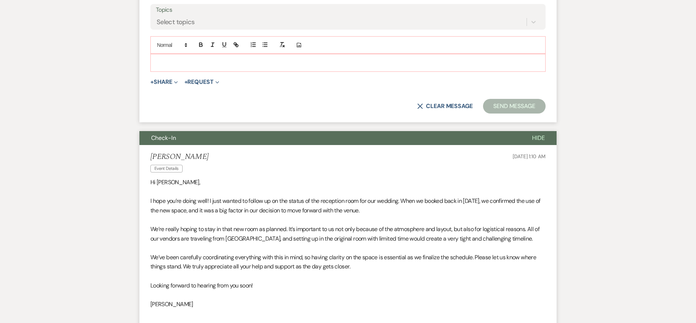
scroll to position [376, 0]
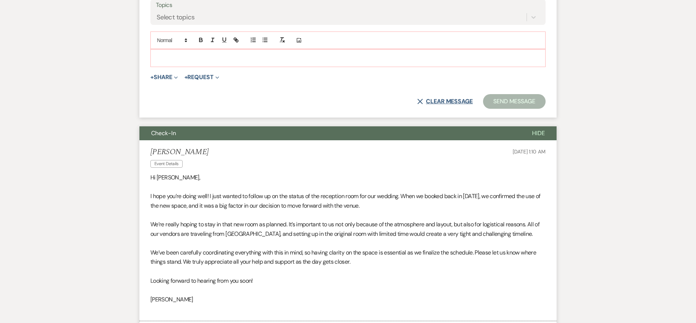
click at [464, 100] on button "X Clear message" at bounding box center [445, 101] width 56 height 6
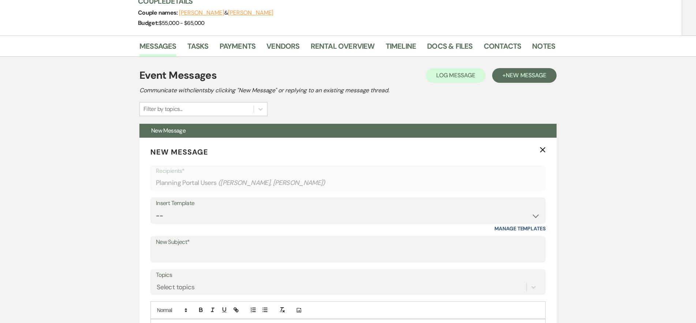
scroll to position [0, 0]
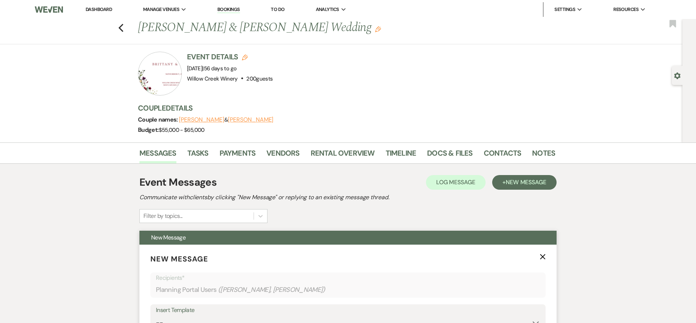
click at [540, 254] on icon "X" at bounding box center [543, 257] width 6 height 6
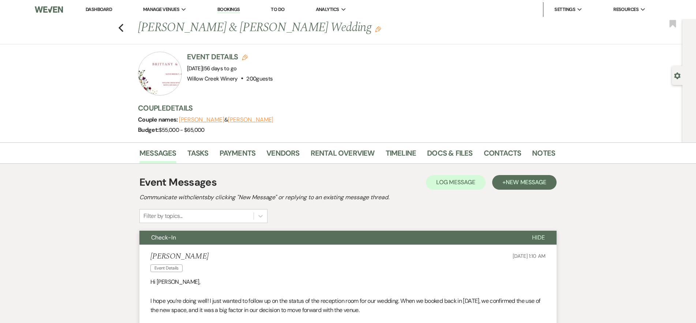
click at [103, 10] on link "Dashboard" at bounding box center [99, 9] width 26 height 6
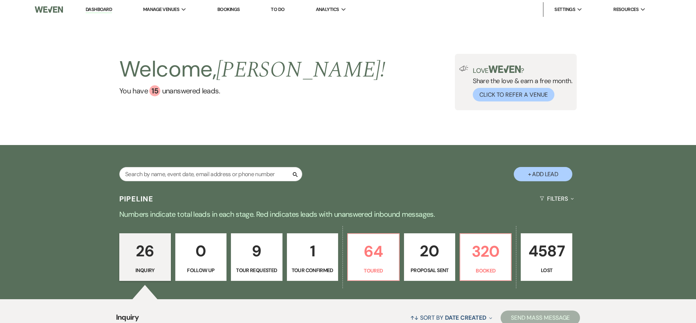
click at [237, 162] on div "Search + Add Lead" at bounding box center [348, 168] width 527 height 38
click at [234, 177] on input "text" at bounding box center [210, 174] width 183 height 14
type input "mahon"
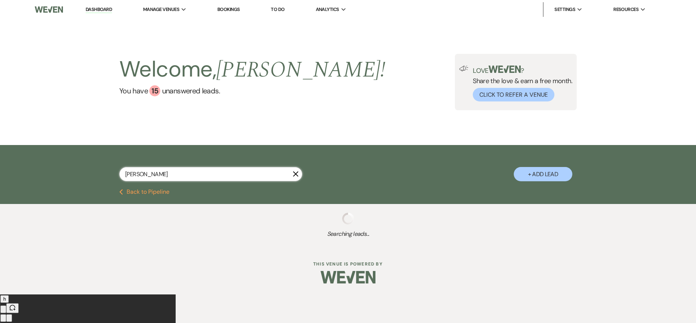
select select "8"
select select "5"
select select "8"
select select "5"
select select "8"
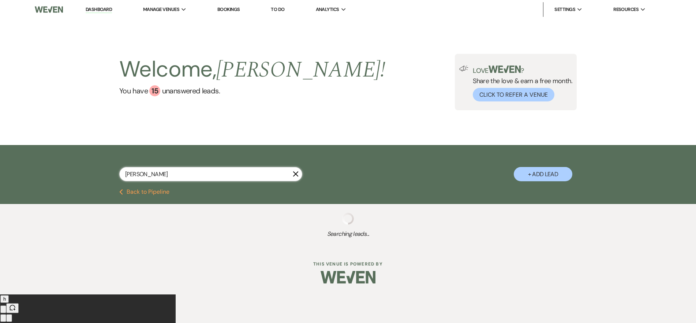
select select "5"
select select "8"
select select "5"
select select "8"
select select "6"
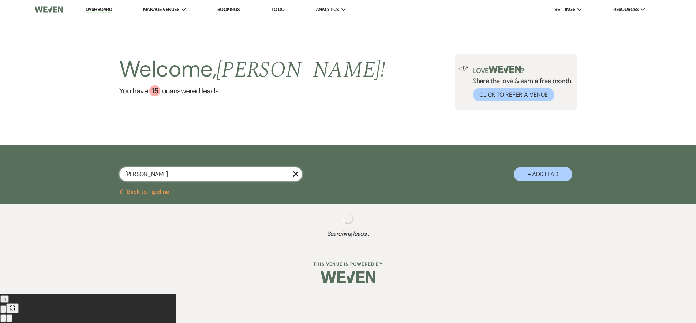
select select "8"
select select "5"
select select "8"
select select "4"
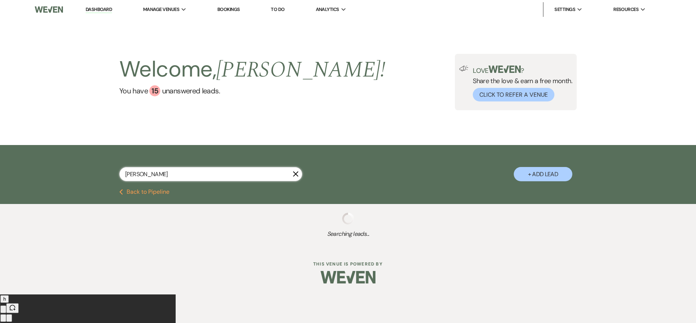
select select "8"
select select "2"
select select "8"
select select "2"
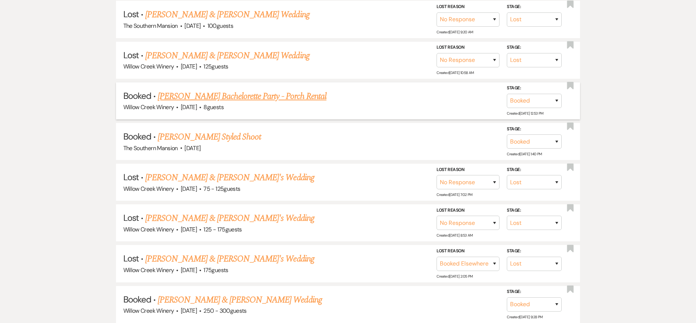
scroll to position [398, 0]
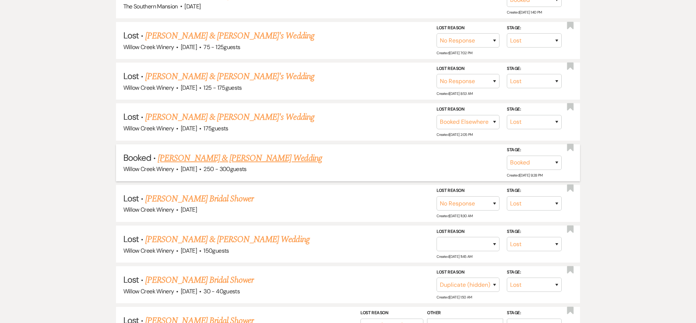
type input "mahon"
click at [247, 160] on link "Matthew Olbrich & Taylor Mahon's Wedding" at bounding box center [240, 157] width 164 height 13
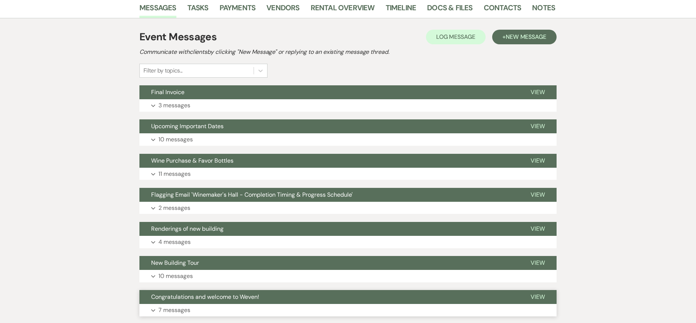
scroll to position [53, 0]
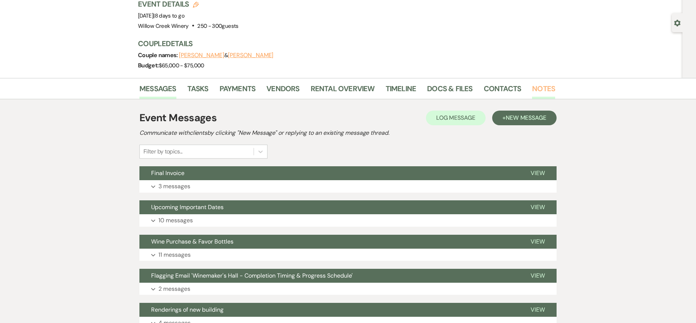
click at [533, 88] on link "Notes" at bounding box center [543, 91] width 23 height 16
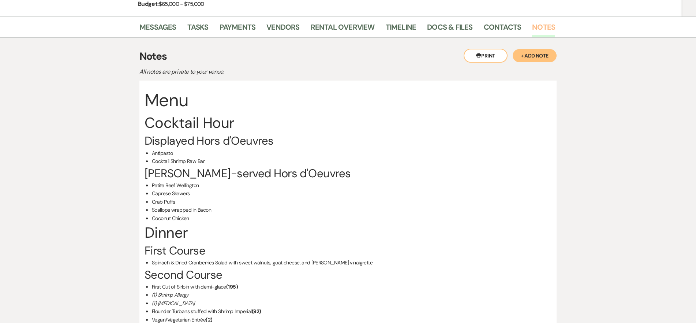
scroll to position [154, 0]
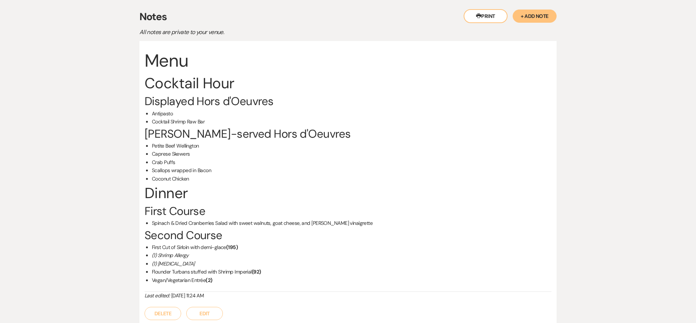
click at [205, 310] on button "Edit" at bounding box center [204, 313] width 37 height 13
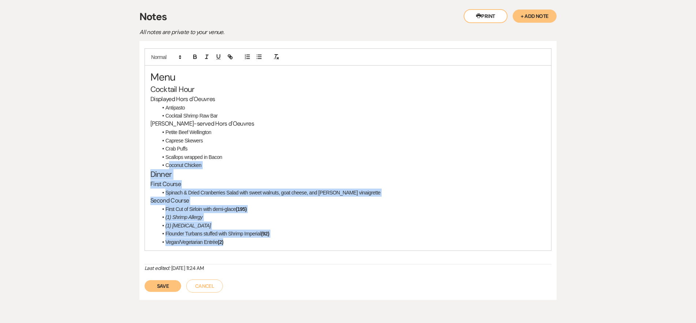
drag, startPoint x: 244, startPoint y: 247, endPoint x: 168, endPoint y: 164, distance: 112.1
click at [168, 164] on div "Menu Cocktail Hour Displayed Hors d'Oeuvres Antipasto Cocktail Shrimp Raw Bar B…" at bounding box center [348, 157] width 406 height 185
click at [210, 284] on button "Cancel" at bounding box center [204, 285] width 37 height 13
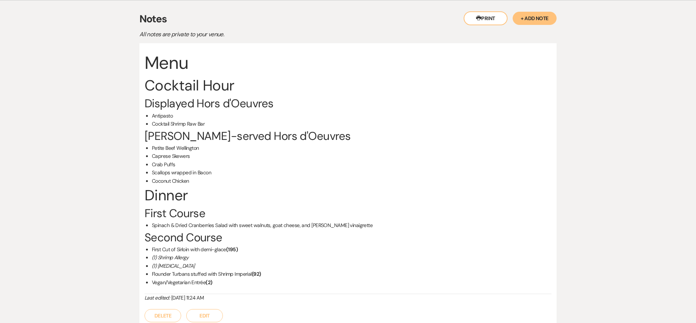
scroll to position [0, 0]
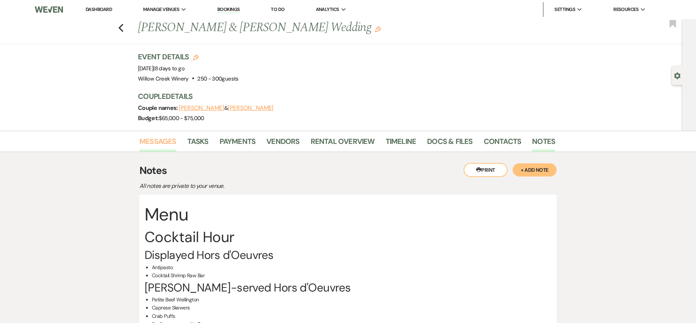
click at [151, 142] on link "Messages" at bounding box center [157, 143] width 37 height 16
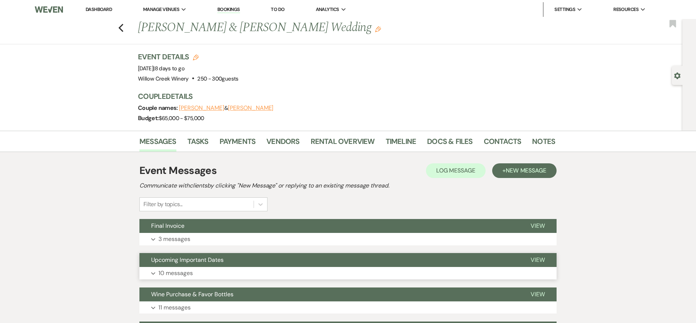
click at [205, 265] on button "Upcoming Important Dates" at bounding box center [328, 260] width 379 height 14
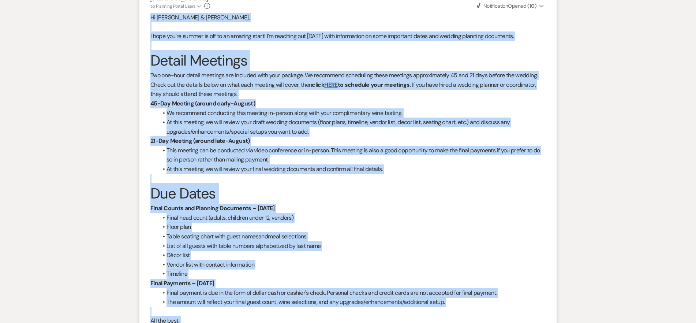
scroll to position [417, 0]
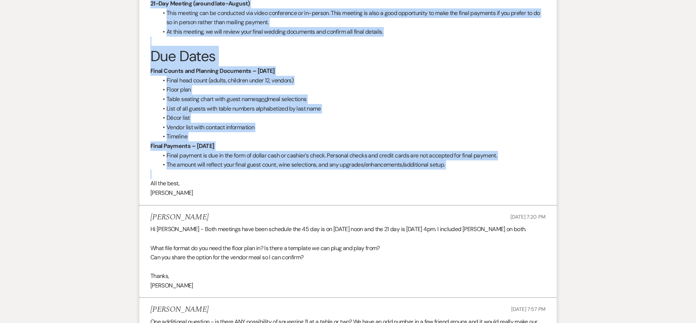
drag, startPoint x: 150, startPoint y: 92, endPoint x: 486, endPoint y: 171, distance: 345.4
click at [486, 171] on div "Hi Taylor & Matthew, I hope you're summer is off to an amazing start! I'm reach…" at bounding box center [347, 37] width 395 height 322
copy div "Hi Taylor & Matthew, I hope you're summer is off to an amazing start! I'm reach…"
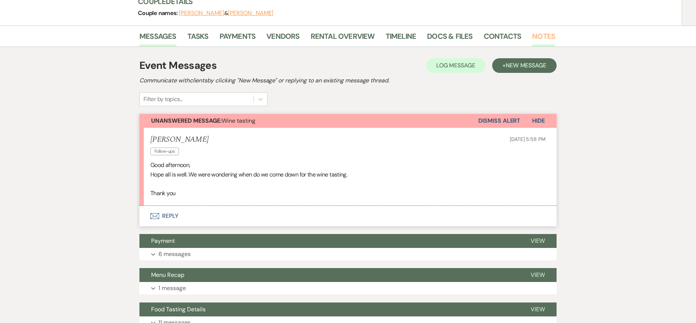
click at [546, 39] on link "Notes" at bounding box center [543, 38] width 23 height 16
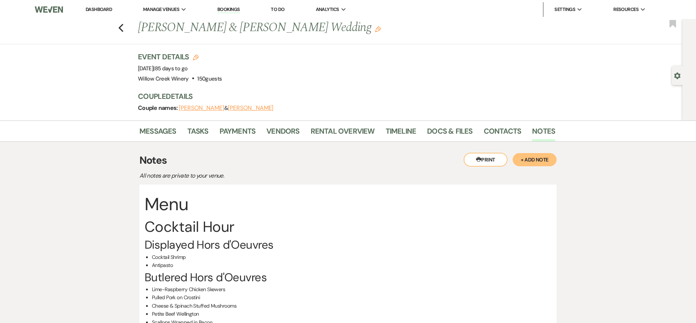
click at [536, 161] on button "+ Add Note" at bounding box center [535, 159] width 44 height 13
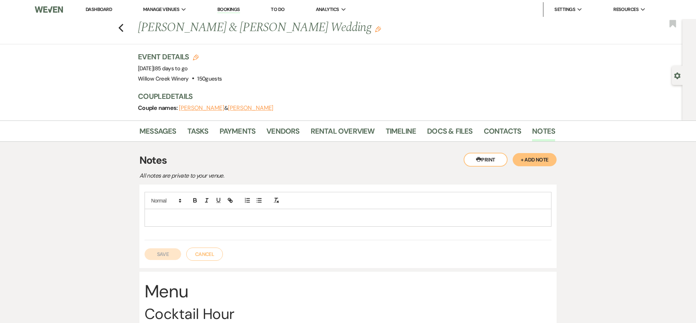
click at [271, 211] on div at bounding box center [348, 217] width 406 height 17
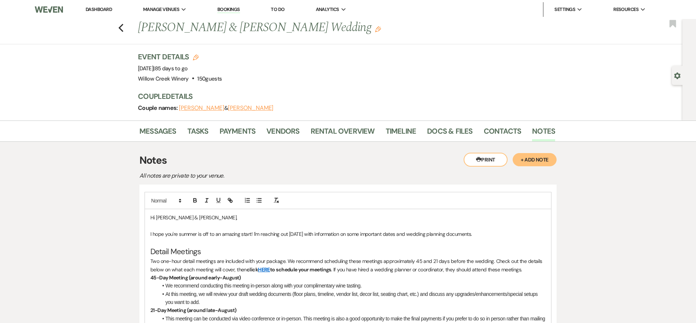
click at [160, 216] on p "Hi Taylor & Matthew," at bounding box center [347, 217] width 395 height 8
drag, startPoint x: 160, startPoint y: 216, endPoint x: 180, endPoint y: 220, distance: 20.0
click at [177, 220] on p "Hi Taylor & Matthew," at bounding box center [347, 217] width 395 height 8
click at [170, 236] on p "I hope you're summer is off to an amazing start! I'm reaching out today with in…" at bounding box center [347, 234] width 395 height 8
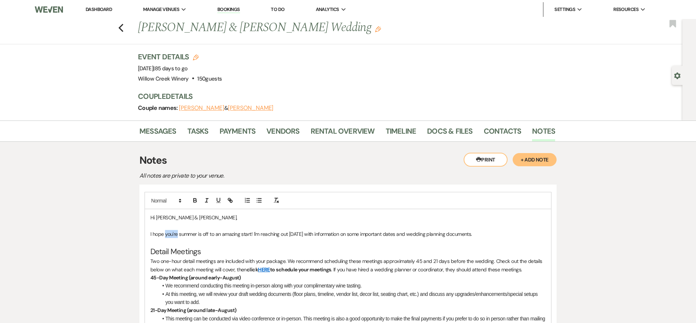
click at [186, 232] on p "I hope you're summer is off to an amazing start! I'm reaching out today with in…" at bounding box center [347, 234] width 395 height 8
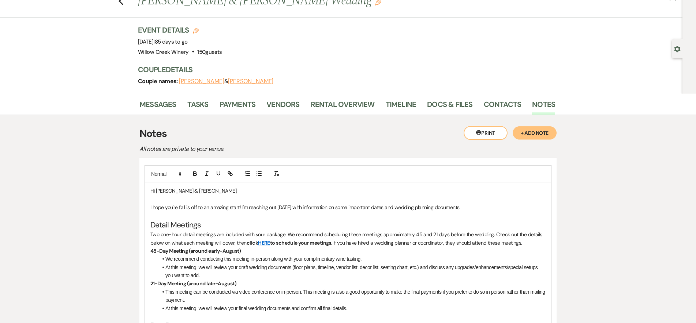
scroll to position [33, 0]
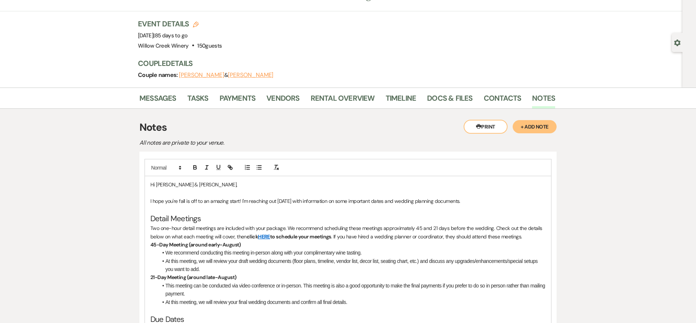
click at [215, 246] on strong "45-Day Meeting (around early-August)" at bounding box center [195, 244] width 91 height 7
drag, startPoint x: 215, startPoint y: 246, endPoint x: 225, endPoint y: 246, distance: 10.2
click at [225, 246] on strong "45-Day Meeting (around early-August)" at bounding box center [195, 244] width 91 height 7
click at [210, 245] on strong "45-Day Meeting (around late-October)" at bounding box center [195, 244] width 91 height 7
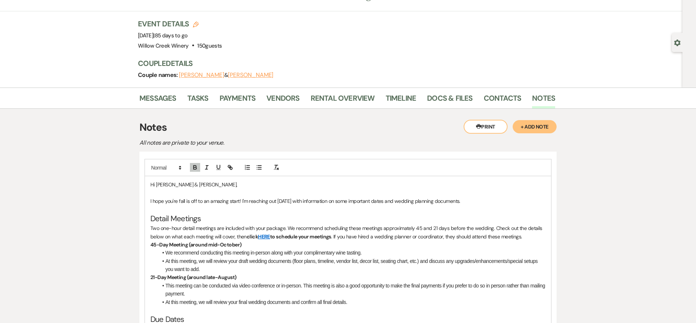
click at [211, 277] on strong "21-Day Meeting (around late-August)" at bounding box center [193, 277] width 86 height 7
drag, startPoint x: 211, startPoint y: 277, endPoint x: 221, endPoint y: 279, distance: 10.4
click at [221, 279] on strong "21-Day Meeting (around late-August)" at bounding box center [193, 277] width 86 height 7
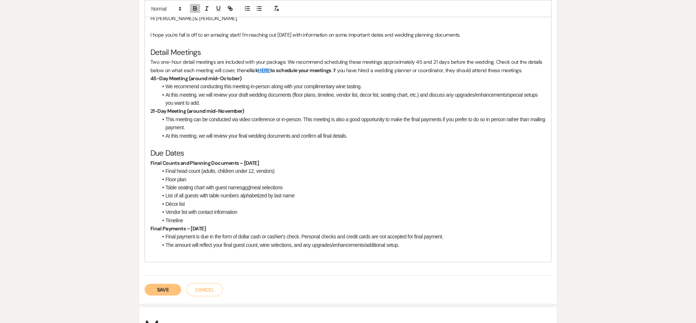
scroll to position [201, 0]
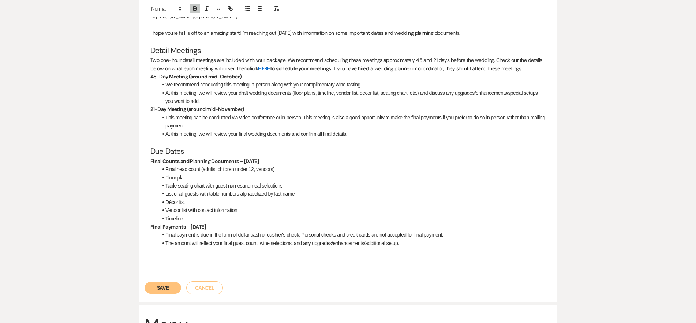
click at [203, 226] on strong "Final Payments – August 30th" at bounding box center [177, 226] width 55 height 7
drag, startPoint x: 203, startPoint y: 226, endPoint x: 211, endPoint y: 227, distance: 7.4
click at [206, 227] on strong "Final Payments – August 30th" at bounding box center [177, 226] width 55 height 7
click at [249, 161] on strong "Final Counts and Planning Documents – August 23rd" at bounding box center [204, 161] width 108 height 7
drag, startPoint x: 249, startPoint y: 161, endPoint x: 266, endPoint y: 163, distance: 16.6
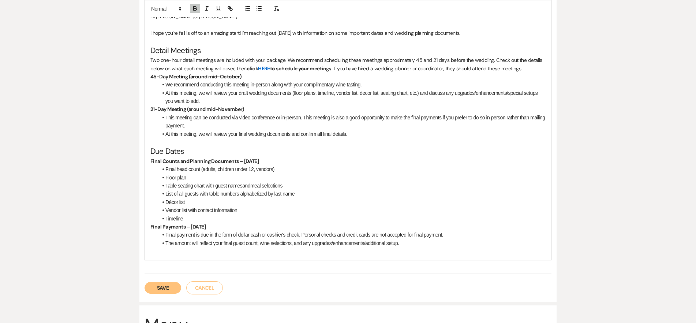
click at [259, 163] on strong "Final Counts and Planning Documents – August 23rd" at bounding box center [204, 161] width 108 height 7
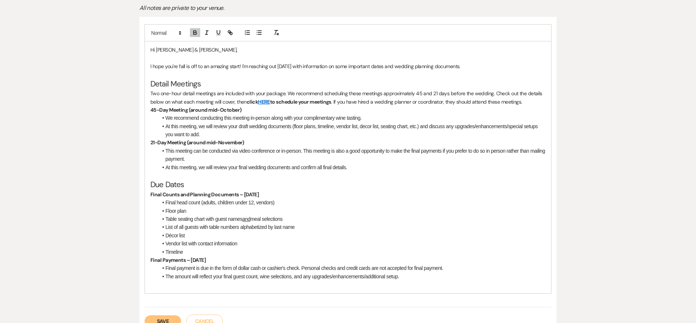
scroll to position [180, 0]
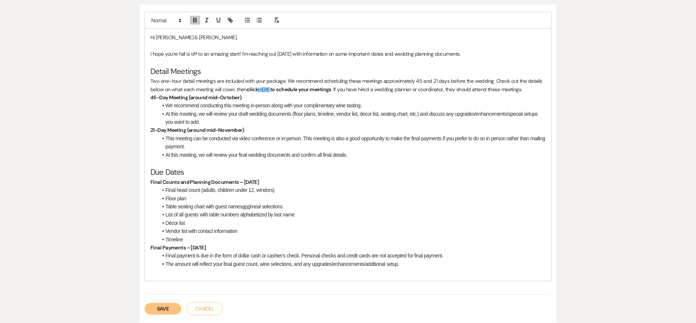
click at [194, 272] on p at bounding box center [347, 272] width 395 height 8
click at [166, 306] on button "Save" at bounding box center [163, 309] width 37 height 12
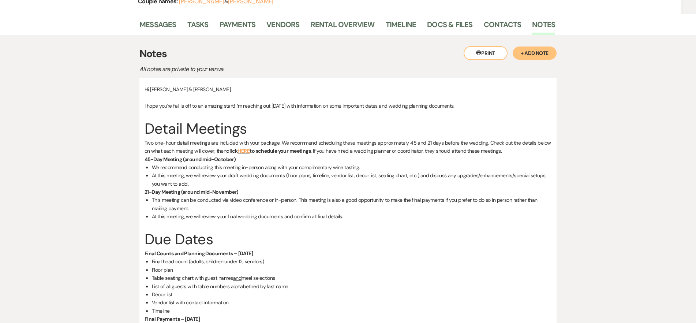
scroll to position [0, 0]
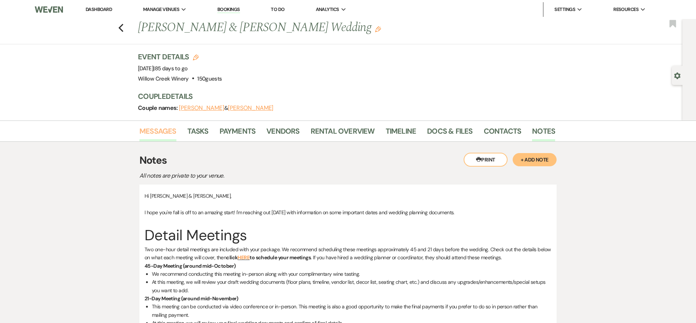
click at [144, 127] on link "Messages" at bounding box center [157, 133] width 37 height 16
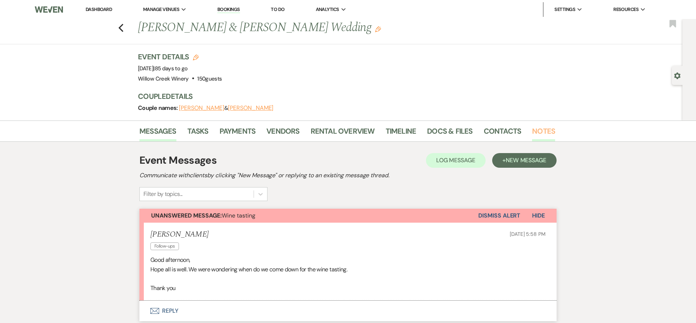
click at [543, 132] on link "Notes" at bounding box center [543, 133] width 23 height 16
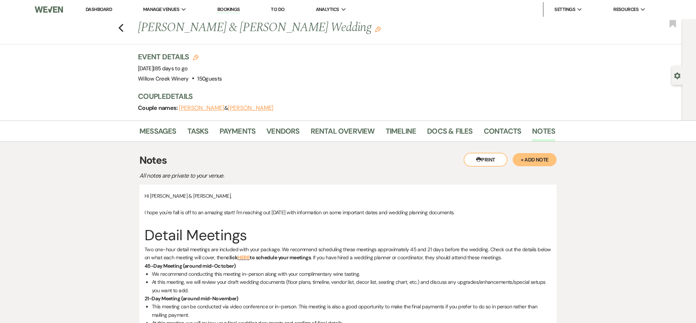
click at [95, 8] on link "Dashboard" at bounding box center [99, 9] width 26 height 6
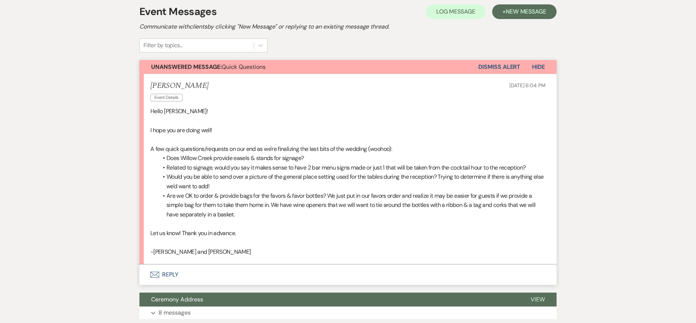
scroll to position [183, 0]
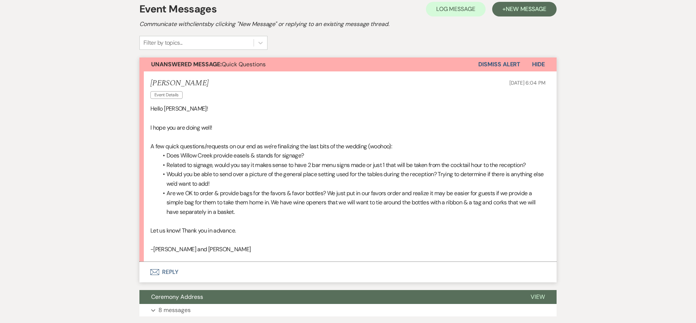
click at [213, 266] on button "Envelope Reply" at bounding box center [347, 272] width 417 height 20
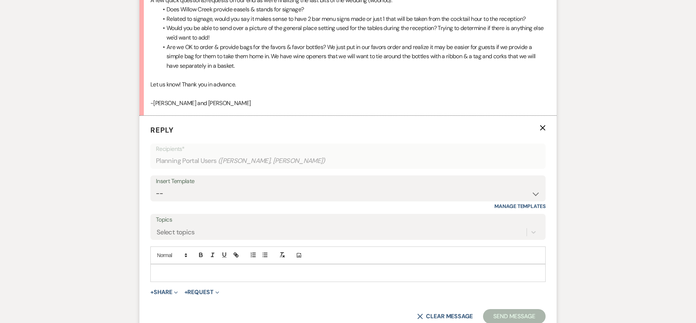
scroll to position [335, 0]
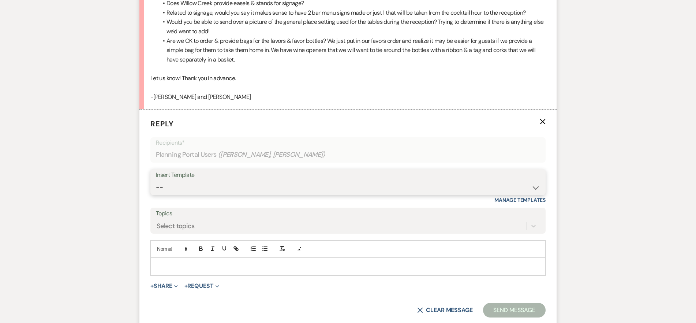
click at [234, 189] on select "-- Weven Planning Portal Introduction (Booked Events) 6-Month Check-in Review R…" at bounding box center [348, 187] width 384 height 14
select select "1589"
click at [156, 180] on select "-- Weven Planning Portal Introduction (Booked Events) 6-Month Check-in Review R…" at bounding box center [348, 187] width 384 height 14
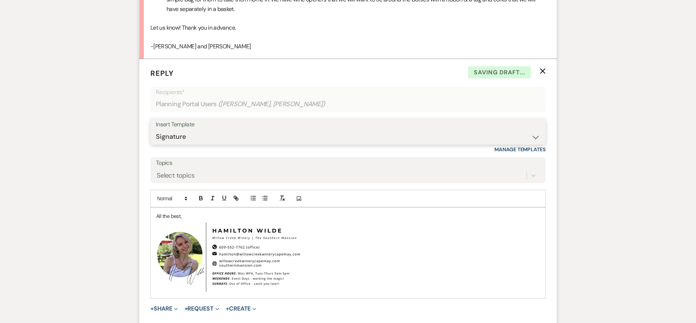
scroll to position [386, 0]
click at [153, 215] on div "All the best, ﻿ ﻿" at bounding box center [348, 252] width 394 height 90
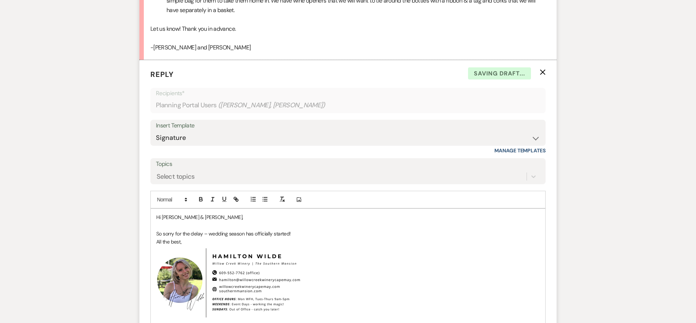
scroll to position [245, 0]
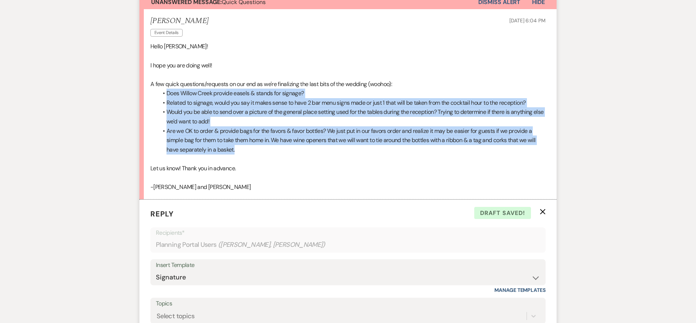
drag, startPoint x: 162, startPoint y: 91, endPoint x: 255, endPoint y: 152, distance: 111.8
click at [255, 152] on ul "Does Willow Creek provide easels & stands for signage? Related to signage, woul…" at bounding box center [352, 121] width 388 height 65
copy ul "Does Willow Creek provide easels & stands for signage? Related to signage, woul…"
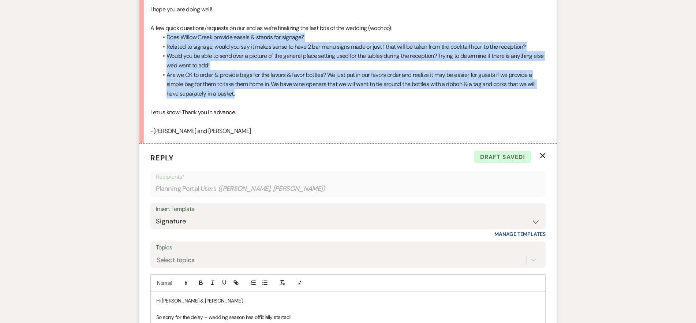
scroll to position [359, 0]
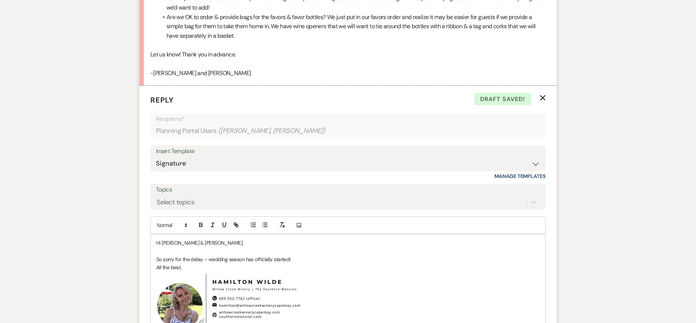
click at [319, 259] on p "So sorry for the delay – wedding season has officially started!" at bounding box center [347, 259] width 383 height 8
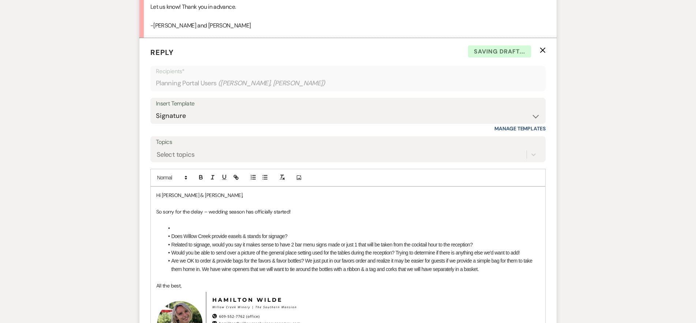
scroll to position [409, 0]
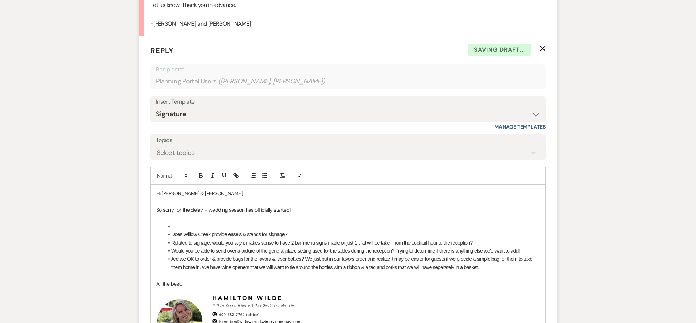
click at [214, 228] on li at bounding box center [352, 226] width 376 height 8
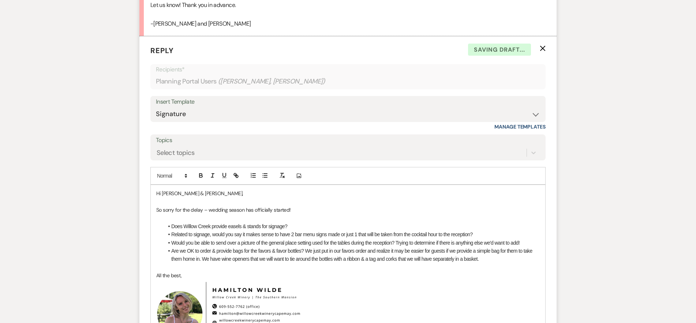
click at [310, 228] on li "Does Willow Creek provide easels & stands for signage?" at bounding box center [352, 226] width 376 height 8
click at [200, 177] on icon "button" at bounding box center [200, 176] width 3 height 2
click at [333, 226] on strong "We have two black betal easles available" at bounding box center [332, 226] width 90 height 6
click at [353, 227] on strong "We have two black metal easles available" at bounding box center [332, 226] width 91 height 6
click at [396, 227] on li "Does Willow Creek provide easels & stands for signage? We have two black metal …" at bounding box center [352, 226] width 376 height 8
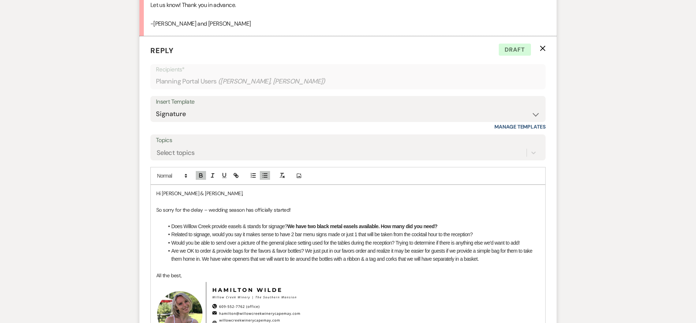
click at [484, 233] on li "Related to signage, would you say it makes sense to have 2 bar menu signs made …" at bounding box center [352, 234] width 376 height 8
click at [202, 176] on icon "button" at bounding box center [201, 175] width 7 height 7
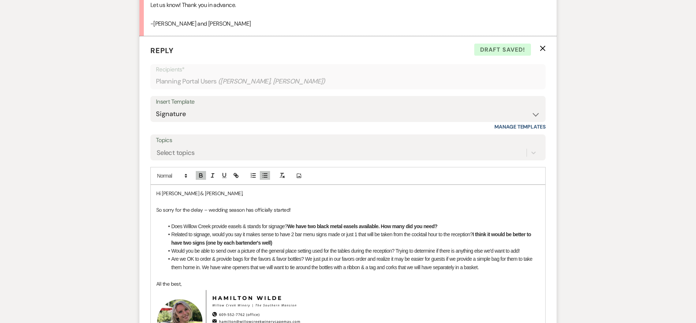
click at [476, 234] on strong "I think it would be better to have two signs (one by each bartender's well)" at bounding box center [351, 238] width 361 height 14
click at [484, 234] on span "Related to signage, would you say it makes sense to have 2 bar menu signs made …" at bounding box center [349, 234] width 357 height 6
drag, startPoint x: 484, startPoint y: 234, endPoint x: 531, endPoint y: 235, distance: 46.8
click at [531, 235] on li "Related to signage, would you say it makes sense to have 2 bar menu signs made …" at bounding box center [352, 238] width 376 height 16
click at [199, 178] on icon "button" at bounding box center [201, 175] width 7 height 7
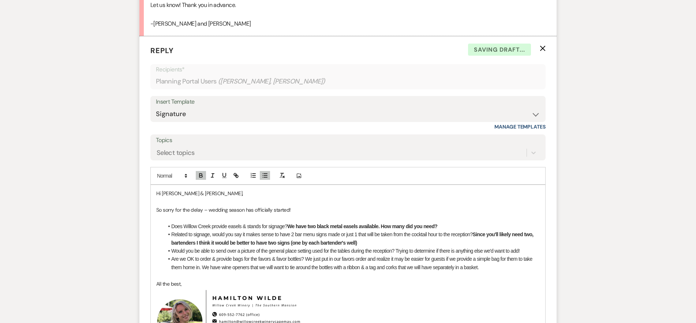
click at [361, 243] on li "Related to signage, would you say it makes sense to have 2 bar menu signs made …" at bounding box center [352, 238] width 376 height 16
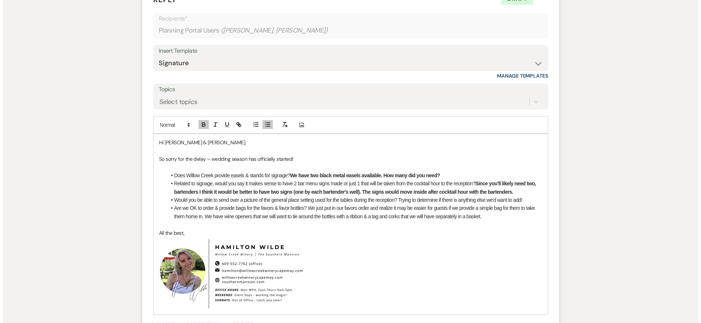
scroll to position [572, 0]
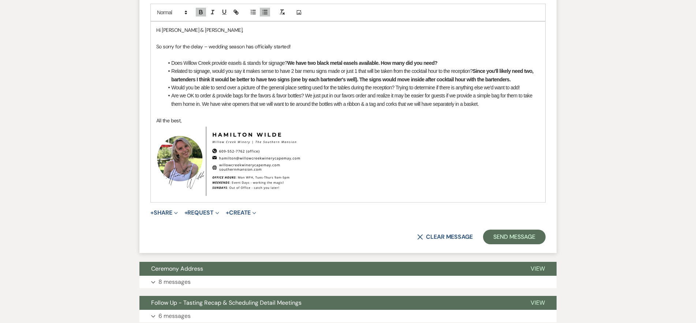
click at [531, 87] on li "Would you be able to send over a picture of the general place setting used for …" at bounding box center [352, 87] width 376 height 8
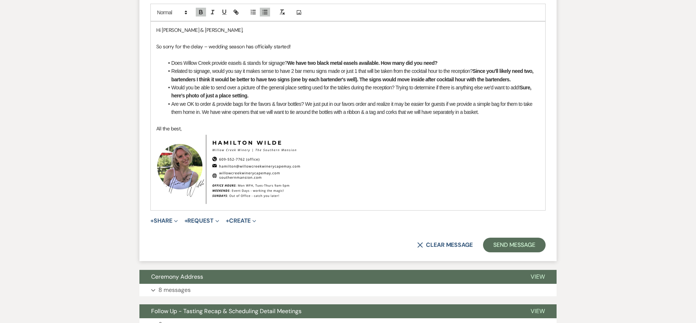
click at [188, 96] on strong "Sure, here's photo of just a place setting." at bounding box center [351, 92] width 361 height 14
click at [185, 96] on strong "Sure, here's photo of just a place setting." at bounding box center [351, 92] width 361 height 14
click at [185, 97] on strong "Sure, here'sa sample photo of just a place setting." at bounding box center [351, 92] width 361 height 14
click at [232, 95] on strong "Sure, here's a sample photo of just a place setting." at bounding box center [351, 92] width 361 height 14
click at [235, 96] on strong "Sure, here's a sample photo of just a place setting." at bounding box center [351, 92] width 361 height 14
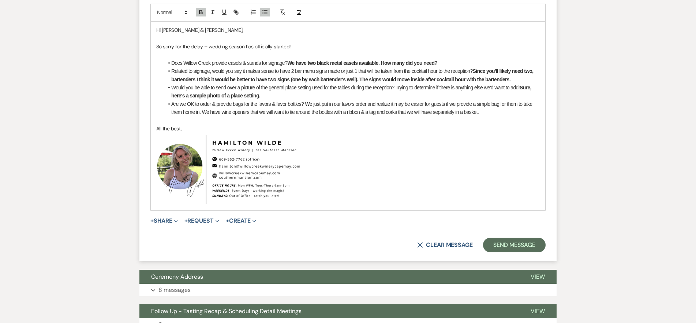
click at [263, 94] on li "Would you be able to send over a picture of the general place setting used for …" at bounding box center [352, 91] width 376 height 16
click at [296, 11] on icon "Add Photo" at bounding box center [299, 12] width 6 height 7
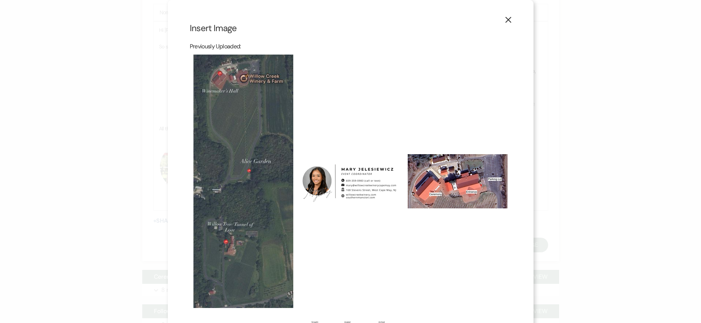
click at [0, 0] on input "checkbox" at bounding box center [0, 0] width 0 height 0
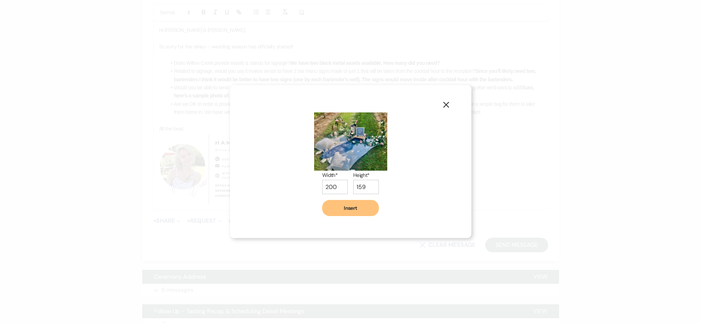
click at [449, 106] on icon "X" at bounding box center [446, 104] width 7 height 7
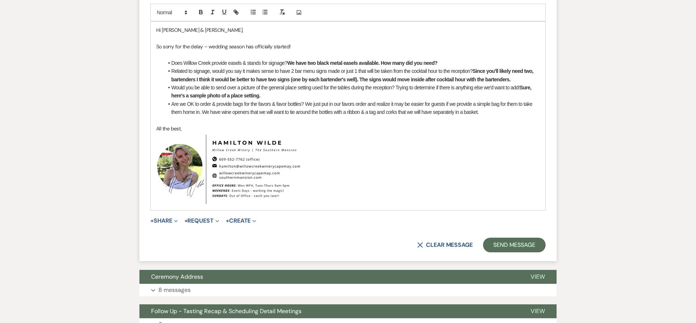
click at [265, 95] on li "Would you be able to send over a picture of the general place setting used for …" at bounding box center [352, 91] width 376 height 16
click at [301, 10] on icon "Add Photo" at bounding box center [299, 12] width 6 height 7
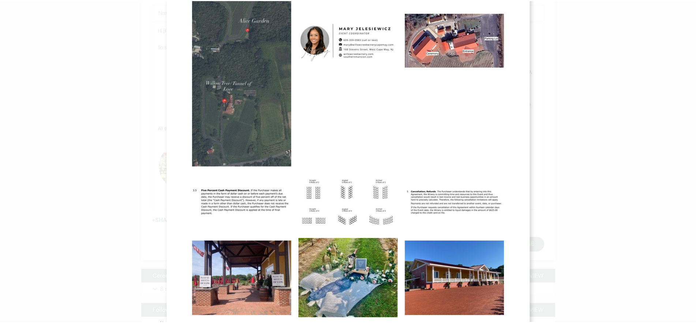
scroll to position [252, 0]
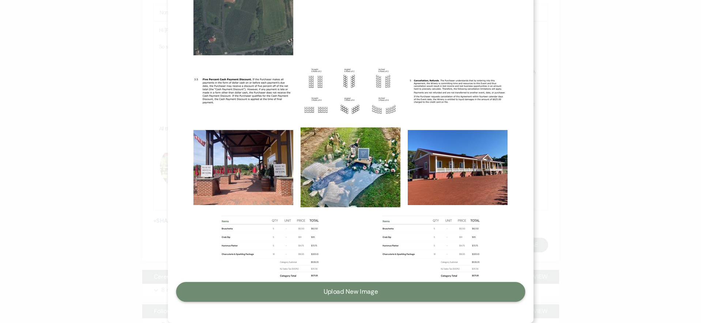
click at [345, 292] on button "Upload New Image" at bounding box center [350, 292] width 349 height 20
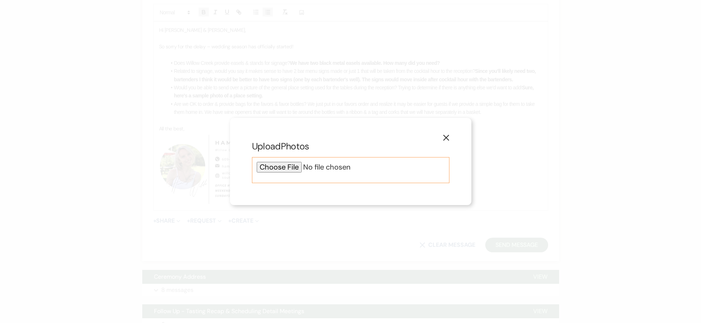
click at [280, 168] on input "file" at bounding box center [351, 167] width 188 height 11
type input "C:\fakepath\FD312DE0-4DBD-47BC-A1AD-00E93C717871.JPG"
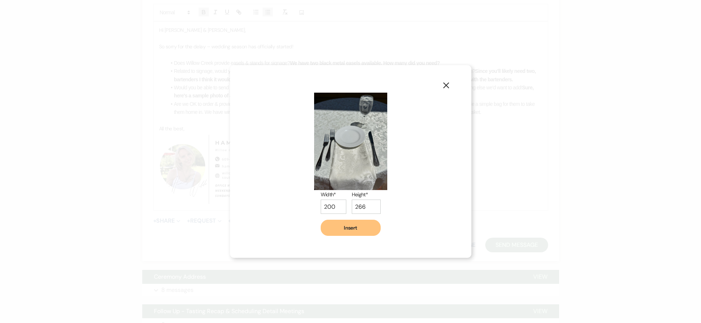
click at [354, 226] on button "Insert" at bounding box center [351, 228] width 60 height 16
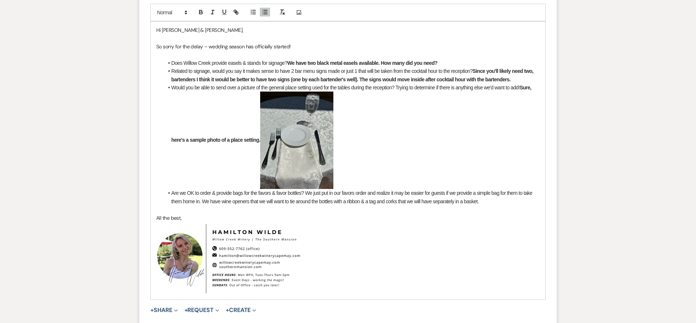
click at [259, 141] on strong "Sure, here's a sample photo of a place setting." at bounding box center [351, 114] width 361 height 58
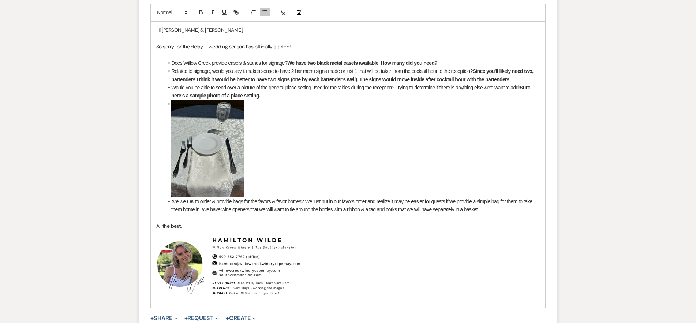
click at [277, 207] on span "Are we OK to order & provide bags for the favors & favor bottles? We just put i…" at bounding box center [352, 205] width 362 height 14
click at [503, 208] on li "Are we OK to order & provide bags for the favors & favor bottles? We just put i…" at bounding box center [352, 205] width 376 height 16
click at [199, 12] on icon "button" at bounding box center [200, 13] width 3 height 2
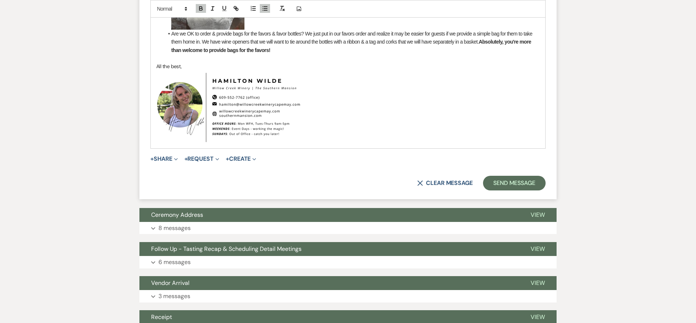
scroll to position [750, 0]
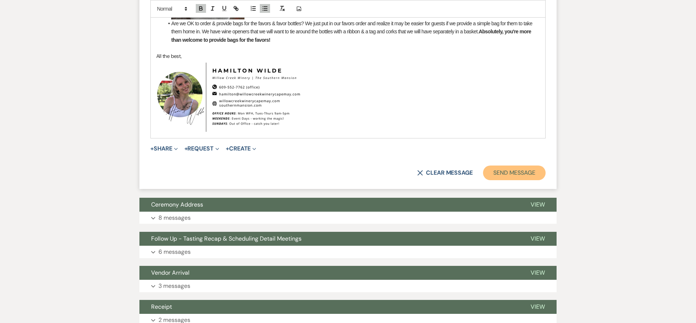
click at [521, 177] on button "Send Message" at bounding box center [514, 172] width 63 height 15
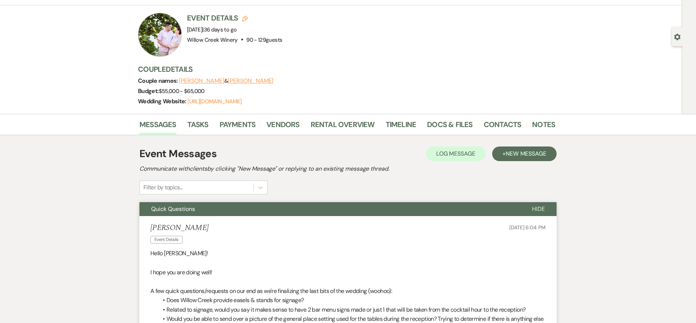
scroll to position [0, 0]
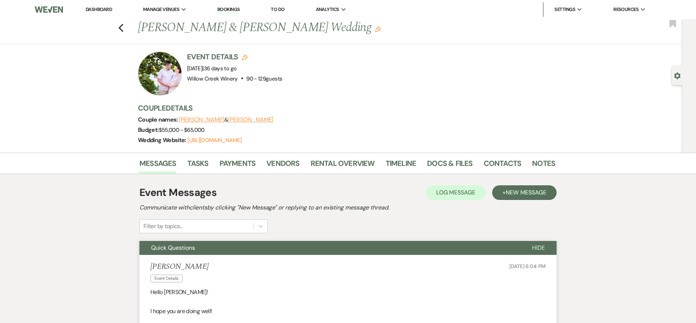
click at [188, 250] on span "Quick Questions" at bounding box center [173, 248] width 44 height 8
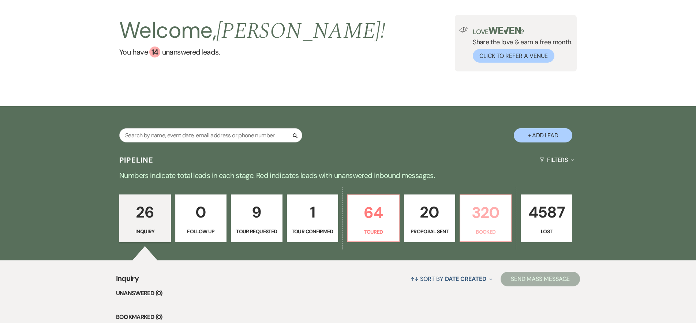
scroll to position [42, 0]
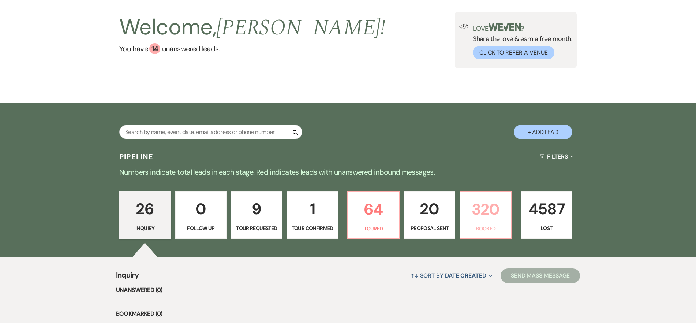
click at [475, 212] on p "320" at bounding box center [486, 209] width 42 height 25
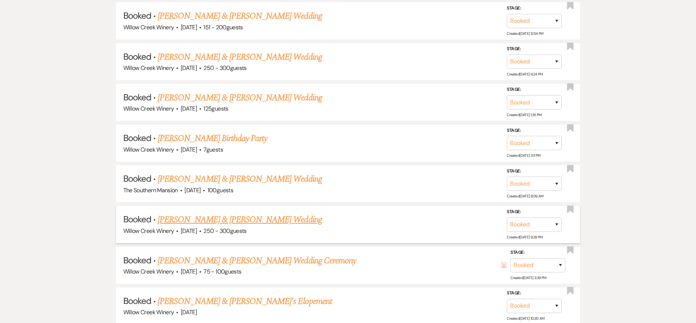
scroll to position [949, 0]
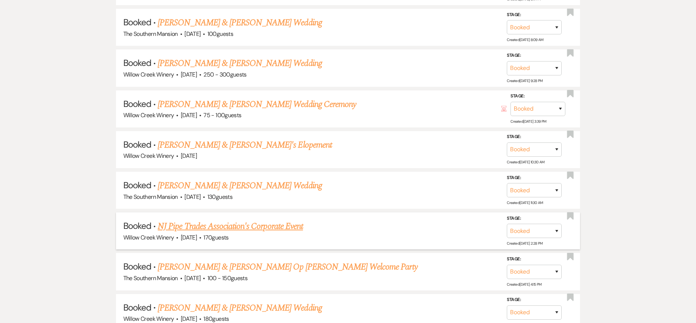
click at [225, 224] on link "NJ Pipe Trades Association's Corporate Event" at bounding box center [230, 226] width 145 height 13
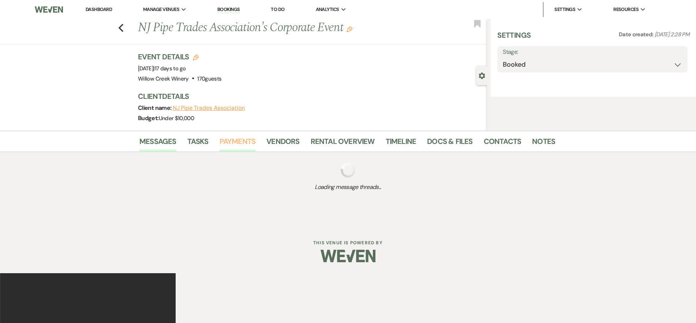
select select "5"
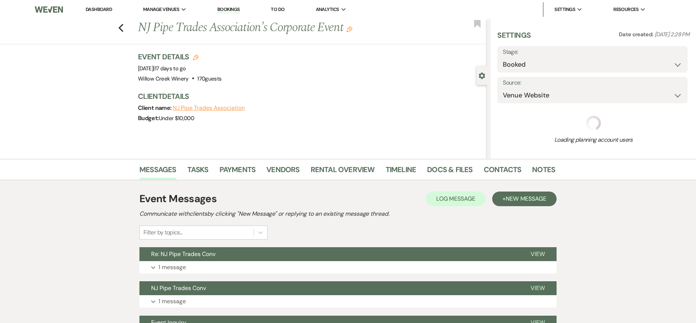
select select "9"
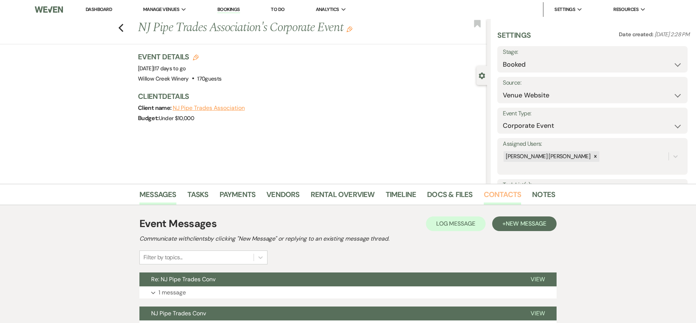
click at [494, 195] on link "Contacts" at bounding box center [503, 196] width 38 height 16
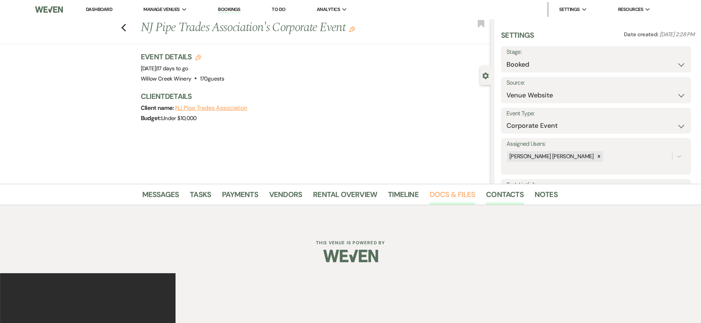
click at [432, 189] on link "Docs & Files" at bounding box center [452, 196] width 45 height 16
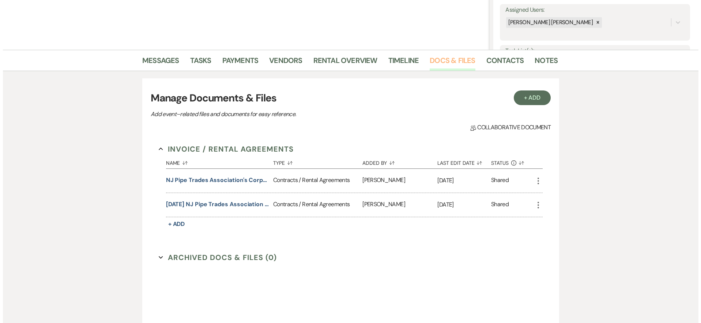
scroll to position [138, 0]
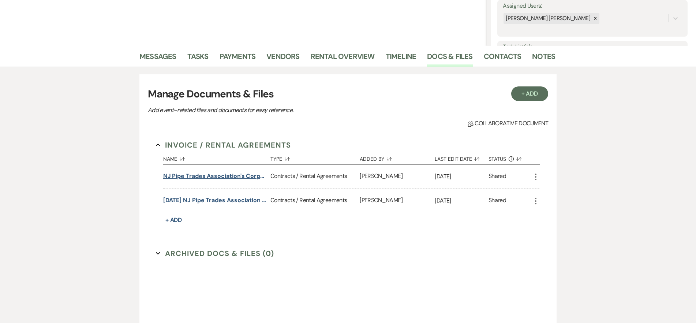
click at [217, 176] on button "NJ Pipe Trades Association's Corporate Event Contract" at bounding box center [215, 176] width 104 height 9
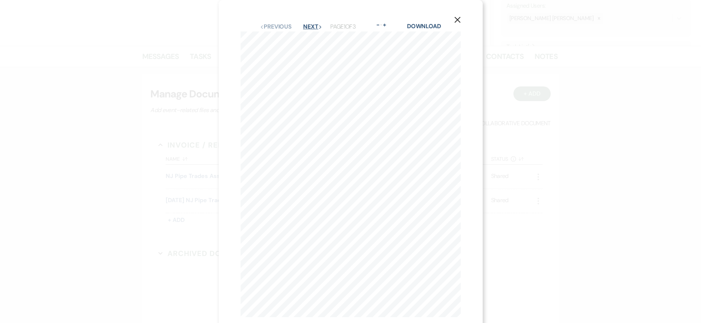
click at [308, 26] on button "Next Next" at bounding box center [312, 27] width 19 height 6
click at [266, 24] on button "Previous Previous" at bounding box center [276, 27] width 32 height 6
click at [455, 23] on icon "X" at bounding box center [457, 19] width 7 height 7
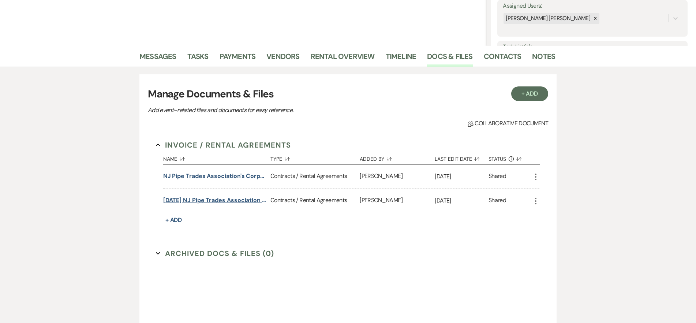
click at [218, 197] on button "[DATE] NJ Pipe Trades Association Tasting & Tour Contract Addendum" at bounding box center [215, 200] width 104 height 9
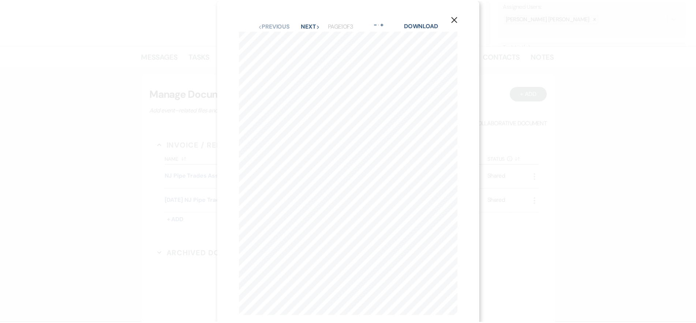
scroll to position [0, 0]
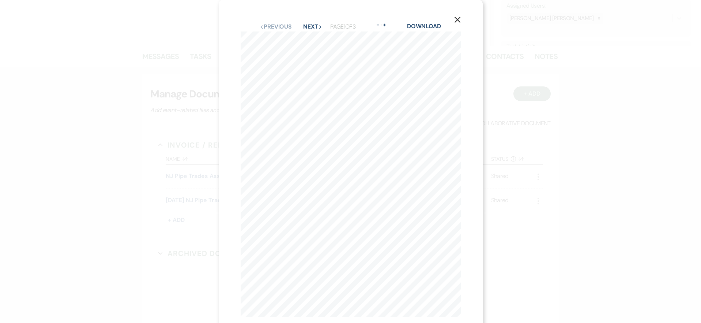
click at [313, 29] on button "Next Next" at bounding box center [312, 27] width 19 height 6
click at [265, 30] on button "Previous Previous" at bounding box center [276, 27] width 32 height 6
click at [310, 24] on button "Next Next" at bounding box center [312, 27] width 19 height 6
click at [274, 27] on button "Previous Previous" at bounding box center [276, 27] width 32 height 6
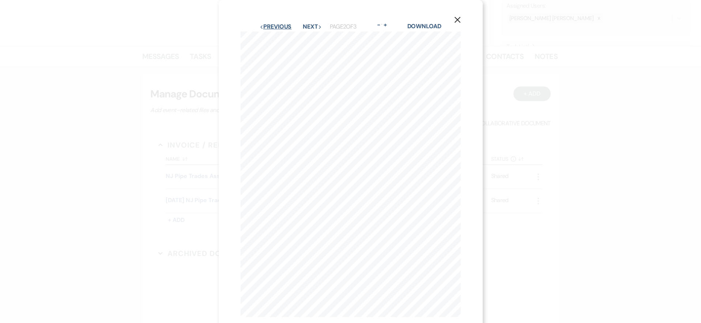
click at [274, 24] on button "Previous Previous" at bounding box center [276, 27] width 32 height 6
click at [460, 18] on use "button" at bounding box center [457, 20] width 6 height 6
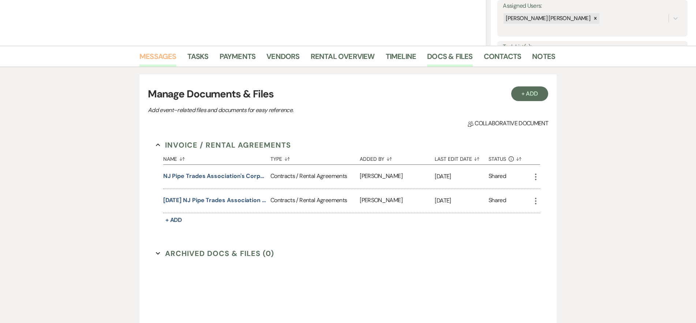
click at [161, 63] on link "Messages" at bounding box center [157, 58] width 37 height 16
